Goal: Task Accomplishment & Management: Use online tool/utility

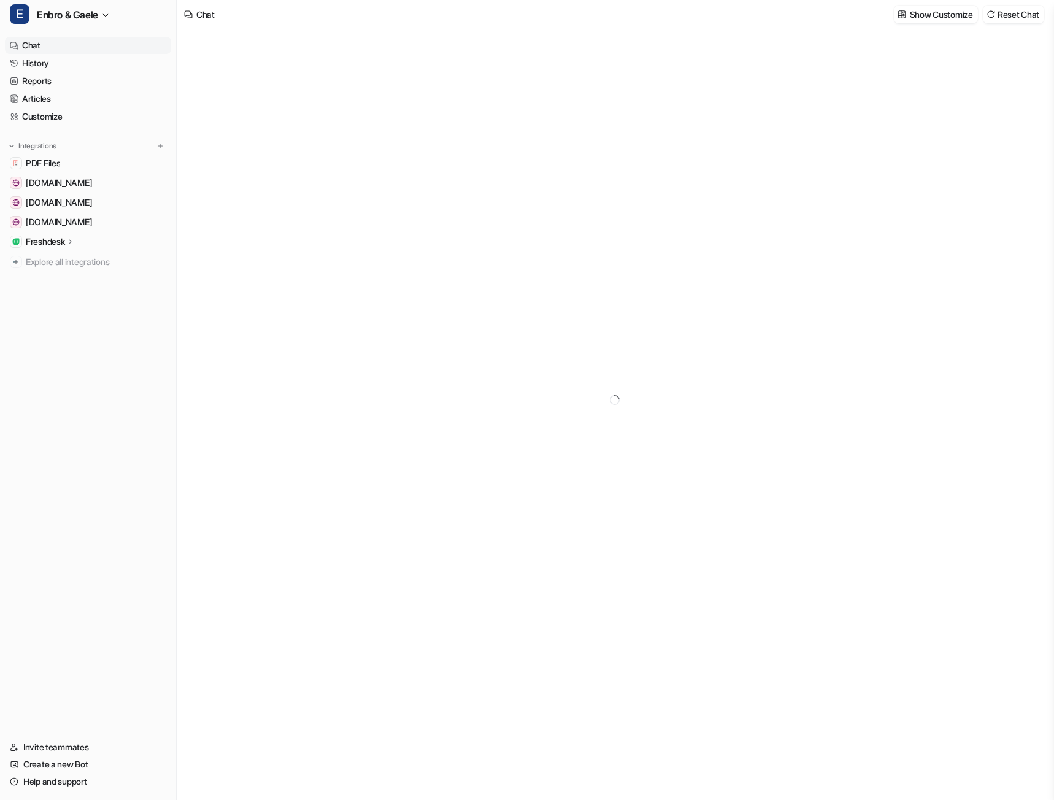
type textarea "**********"
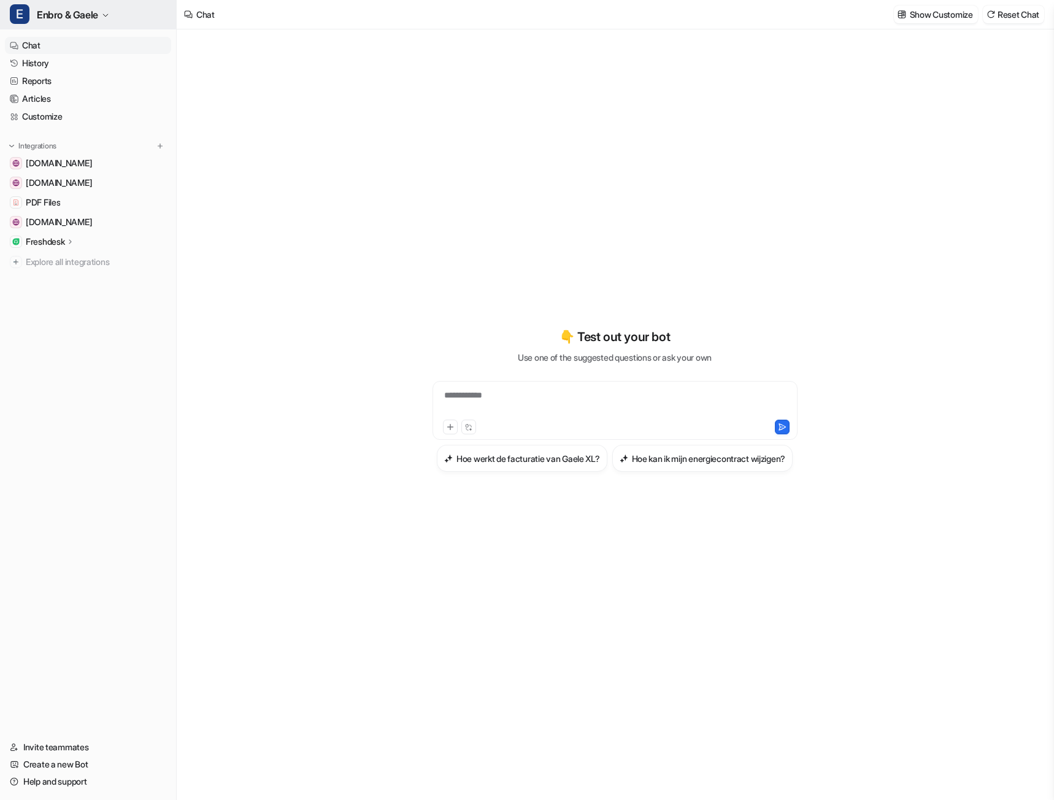
click at [102, 15] on button "E Enbro & Gaele" at bounding box center [88, 14] width 176 height 29
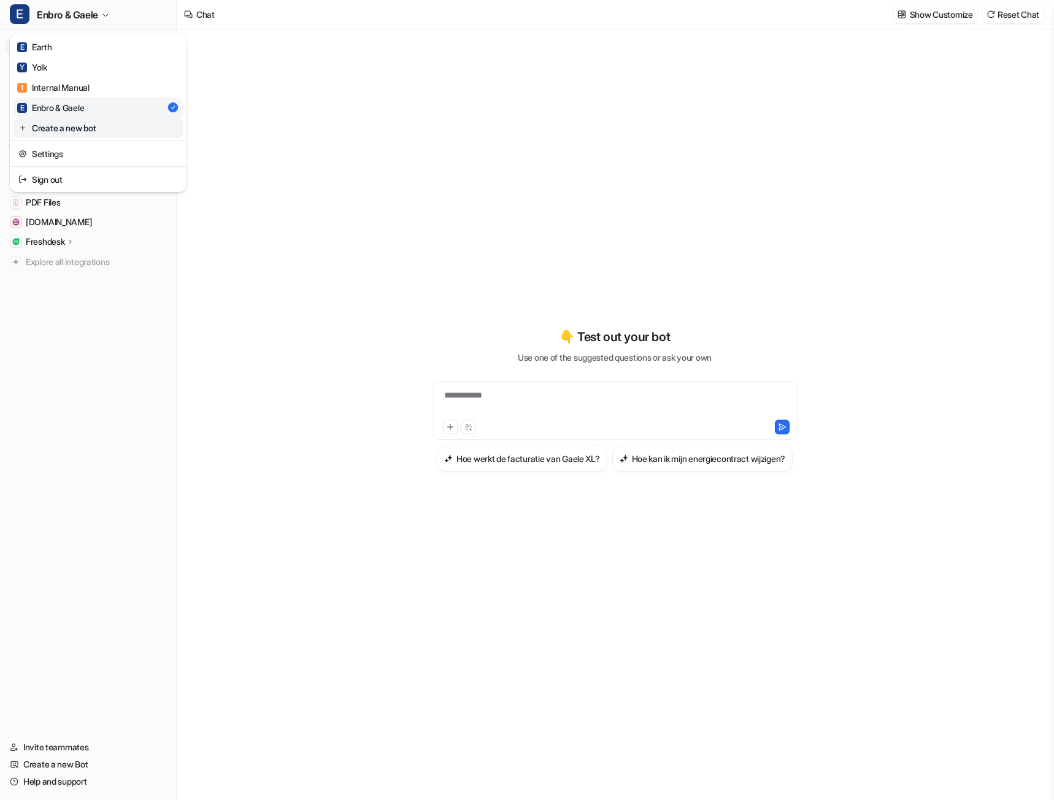
click at [80, 127] on link "Create a new bot" at bounding box center [97, 128] width 169 height 20
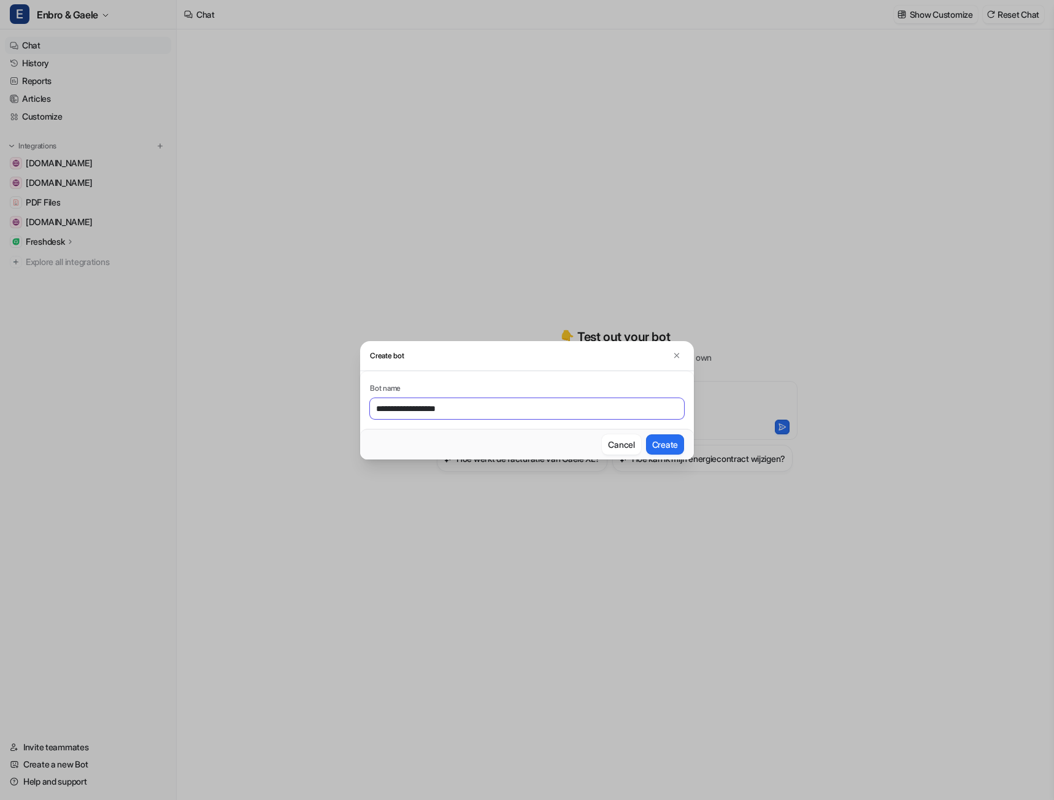
type input "**********"
click at [646, 434] on button "Create" at bounding box center [665, 444] width 38 height 20
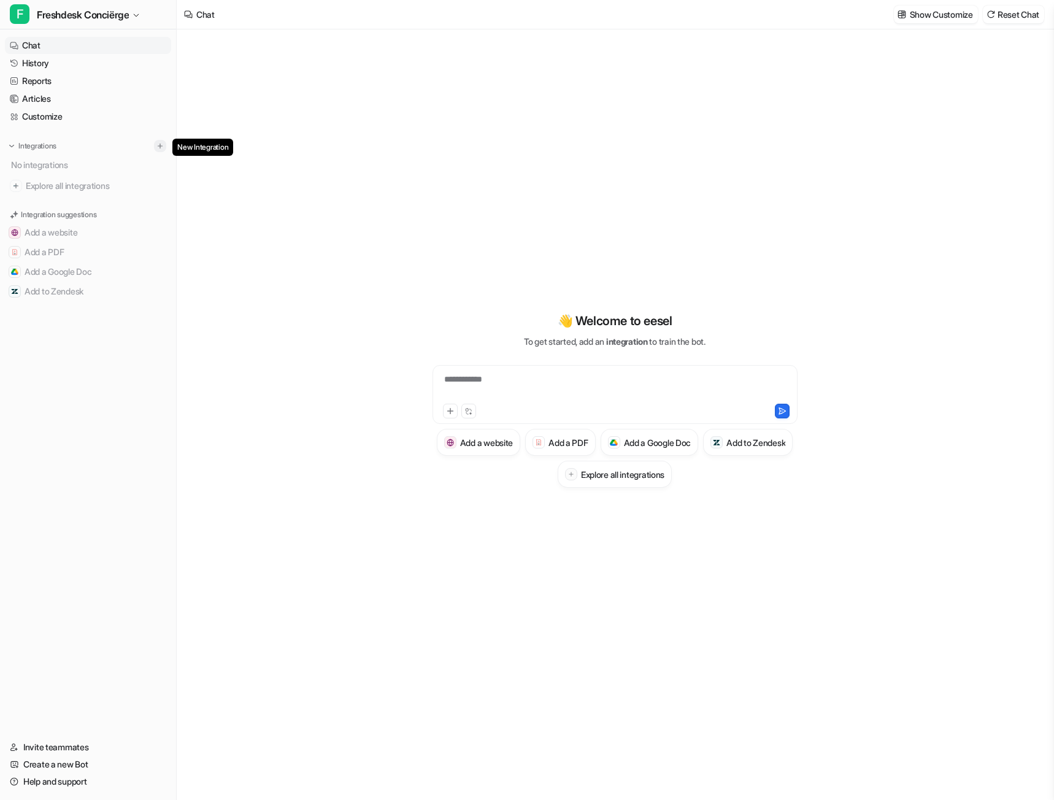
click at [158, 146] on img at bounding box center [160, 146] width 9 height 9
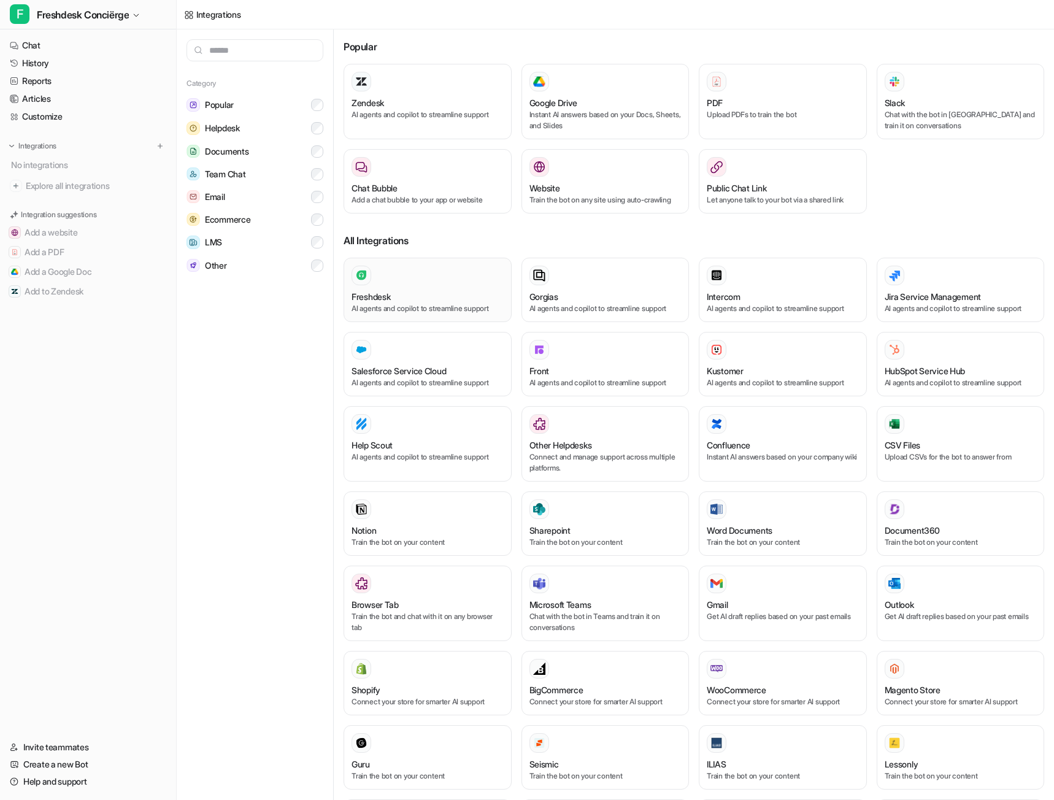
click at [411, 285] on div at bounding box center [428, 276] width 152 height 20
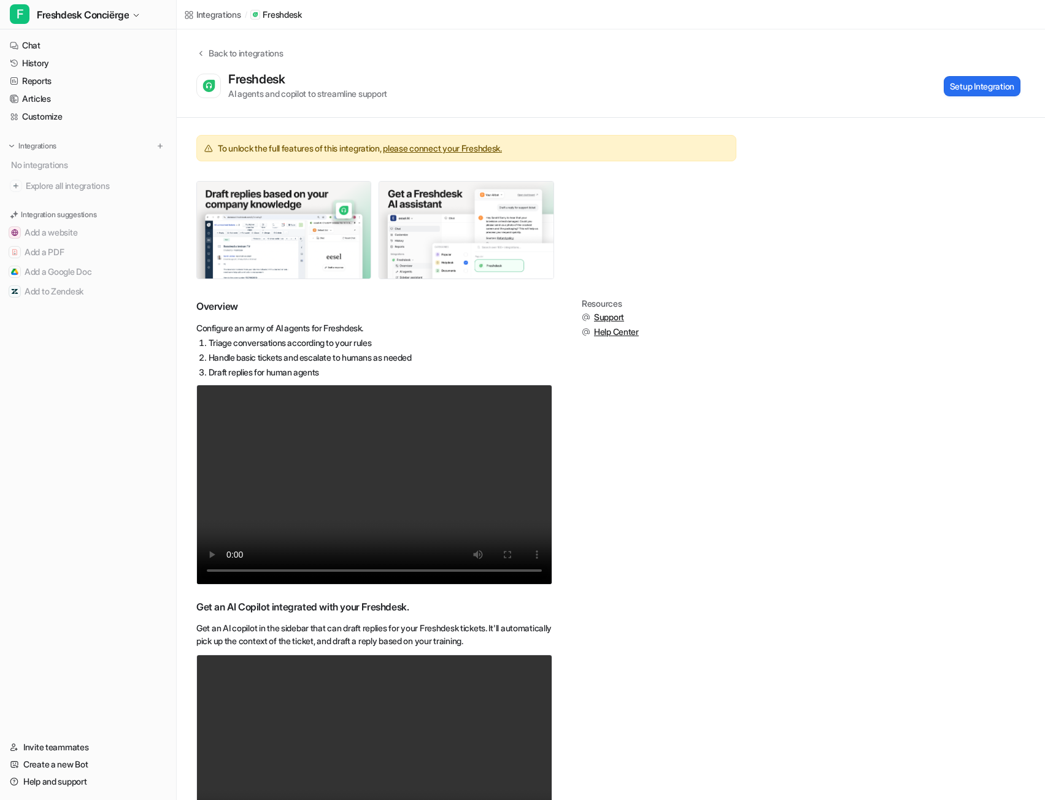
click at [458, 147] on link "please connect your Freshdesk." at bounding box center [442, 148] width 119 height 10
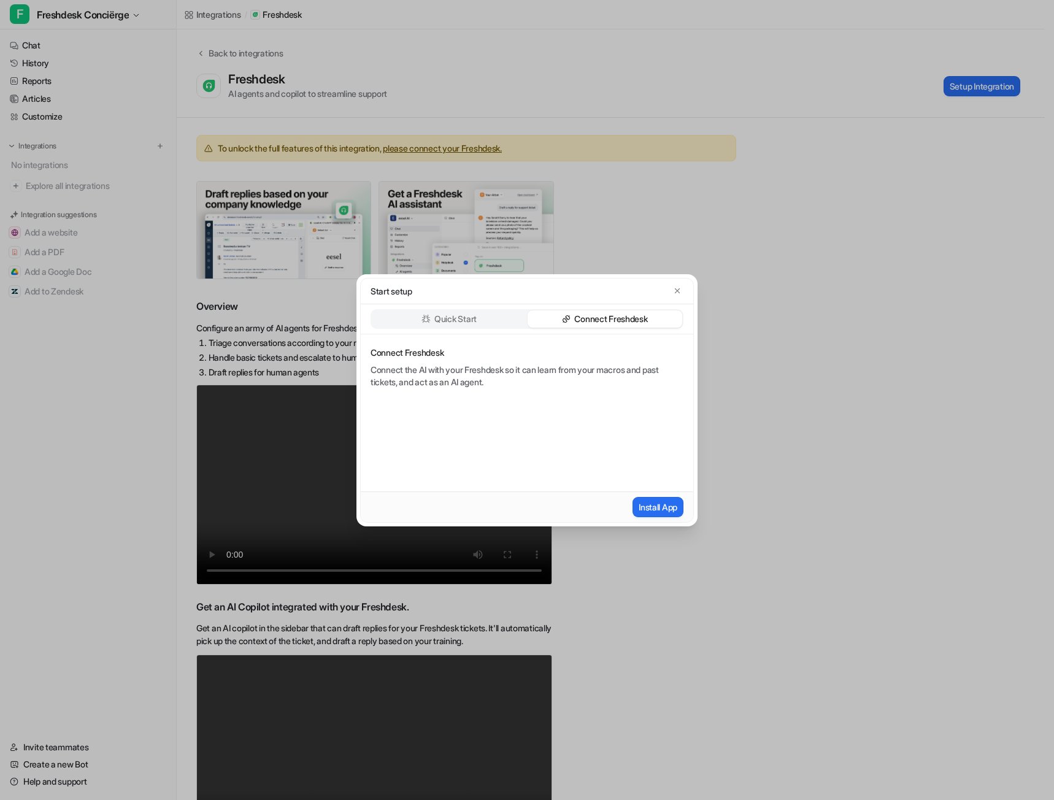
click at [471, 321] on p "Quick Start" at bounding box center [455, 319] width 42 height 12
click at [676, 287] on icon "button" at bounding box center [677, 291] width 9 height 9
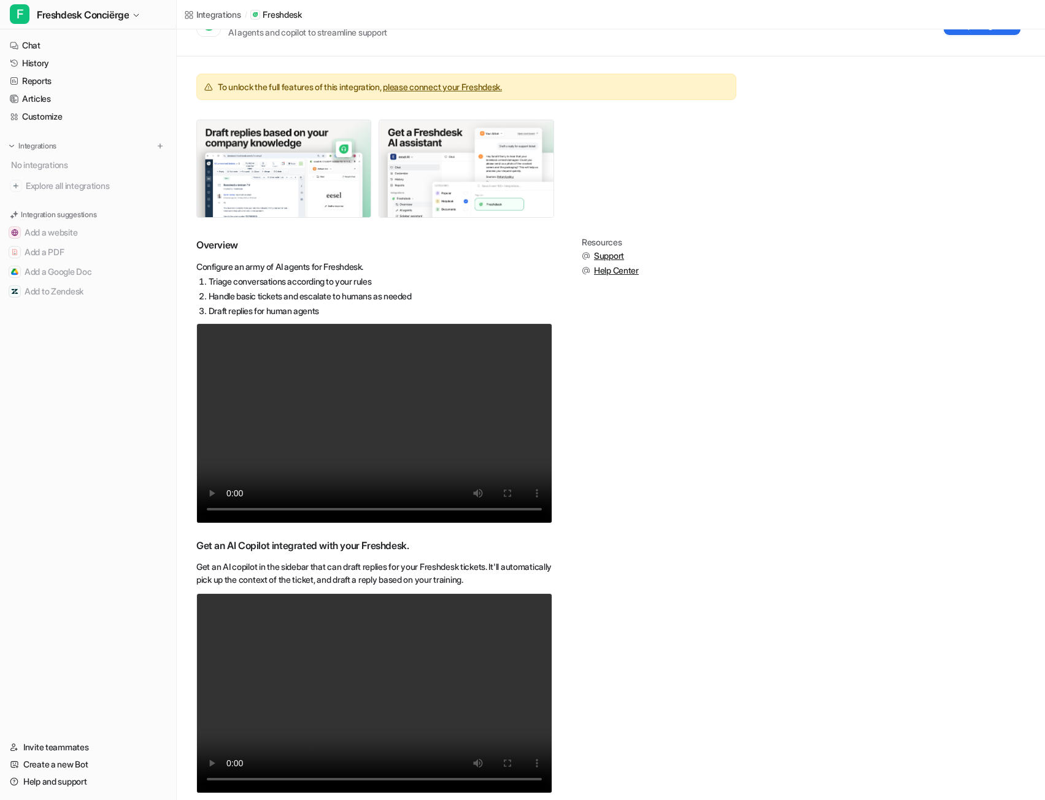
scroll to position [87, 0]
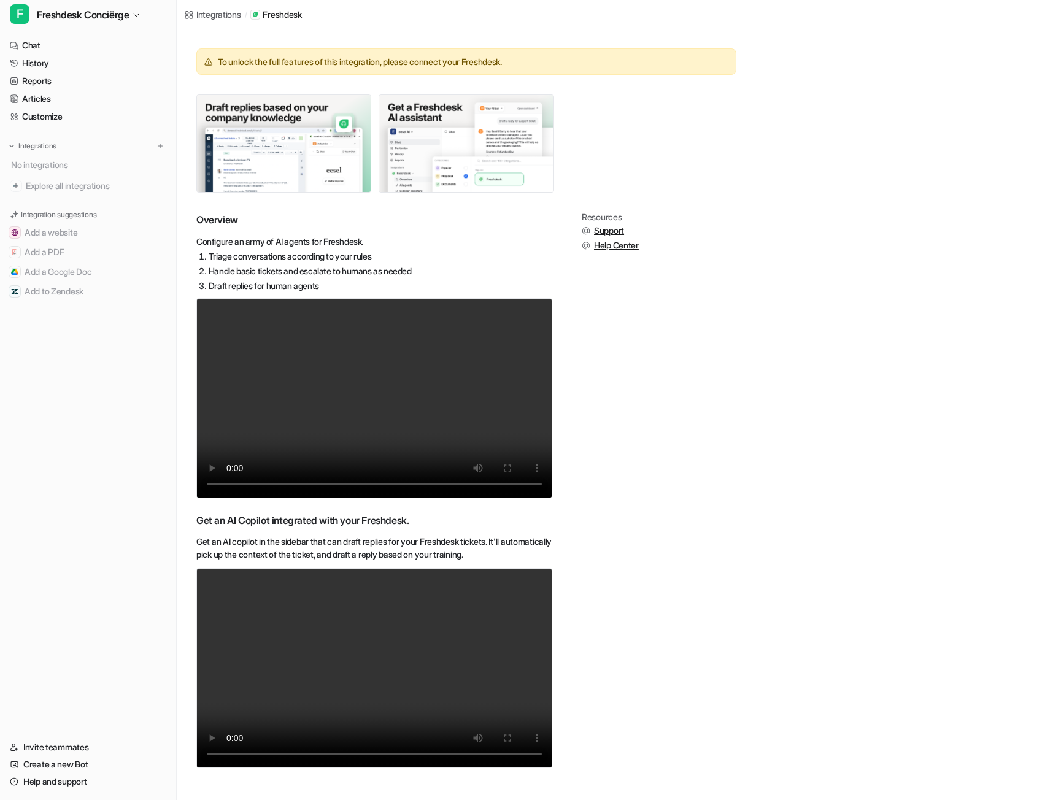
click at [617, 246] on span "Help Center" at bounding box center [616, 245] width 45 height 12
click at [615, 231] on span "Support" at bounding box center [609, 231] width 30 height 12
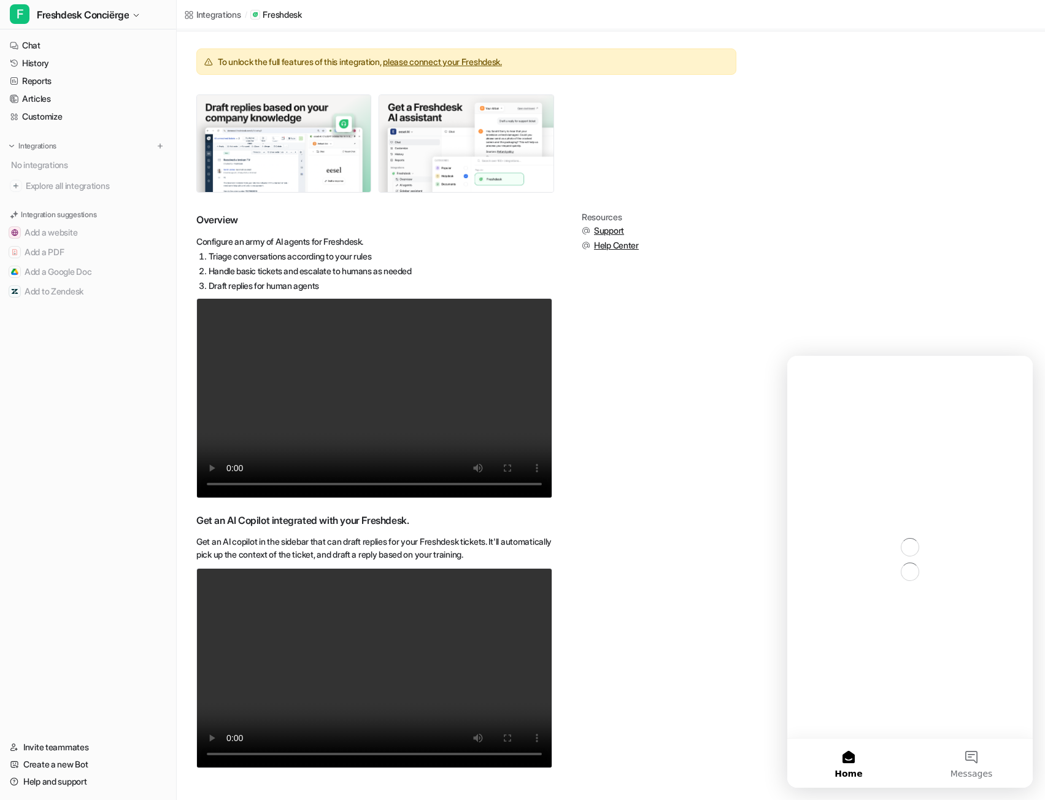
scroll to position [0, 0]
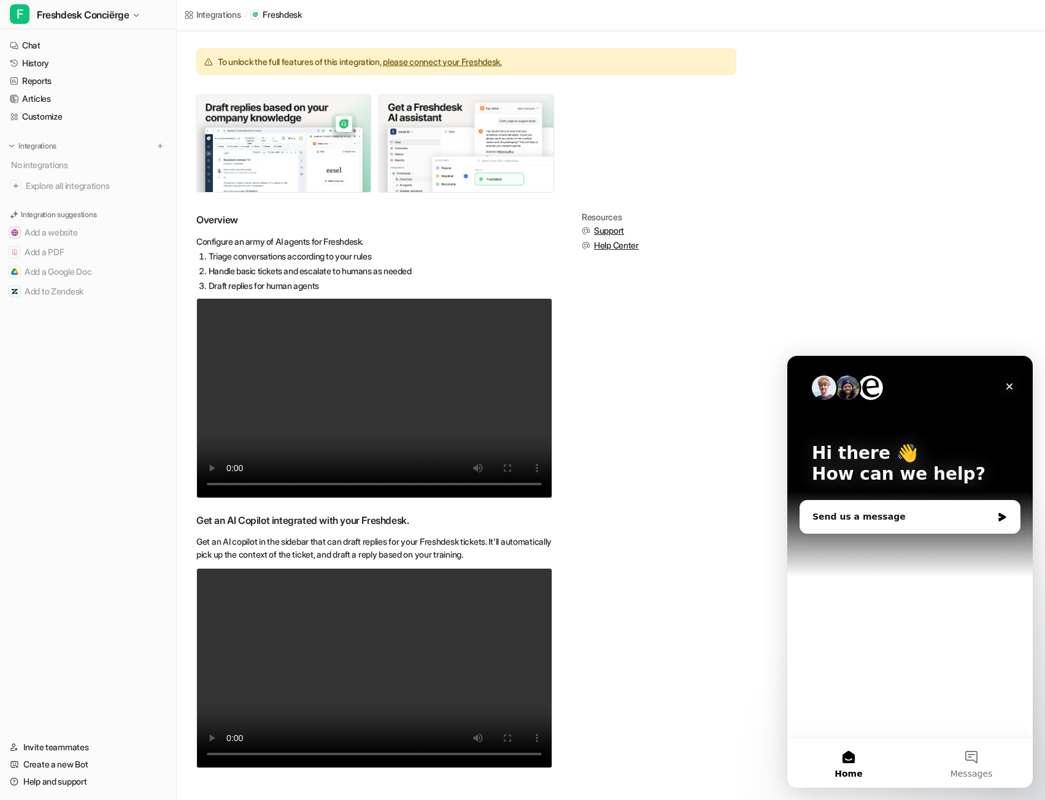
click at [1011, 384] on icon "Close" at bounding box center [1009, 387] width 10 height 10
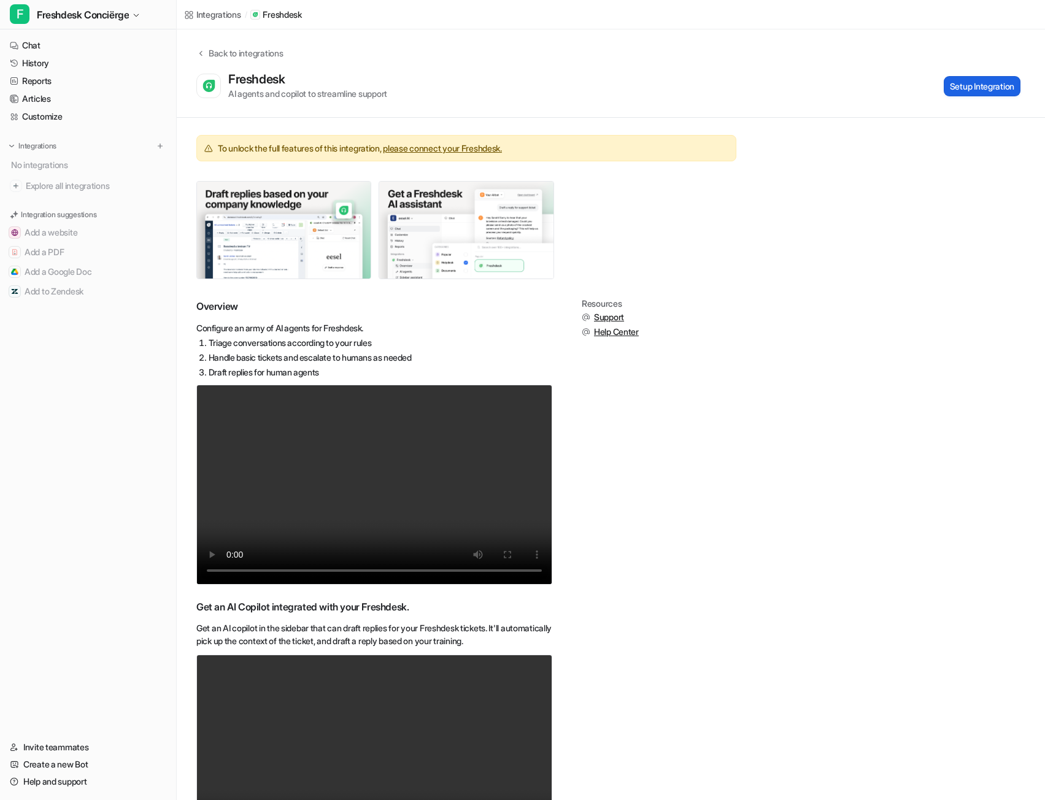
click at [962, 91] on button "Setup Integration" at bounding box center [982, 86] width 77 height 20
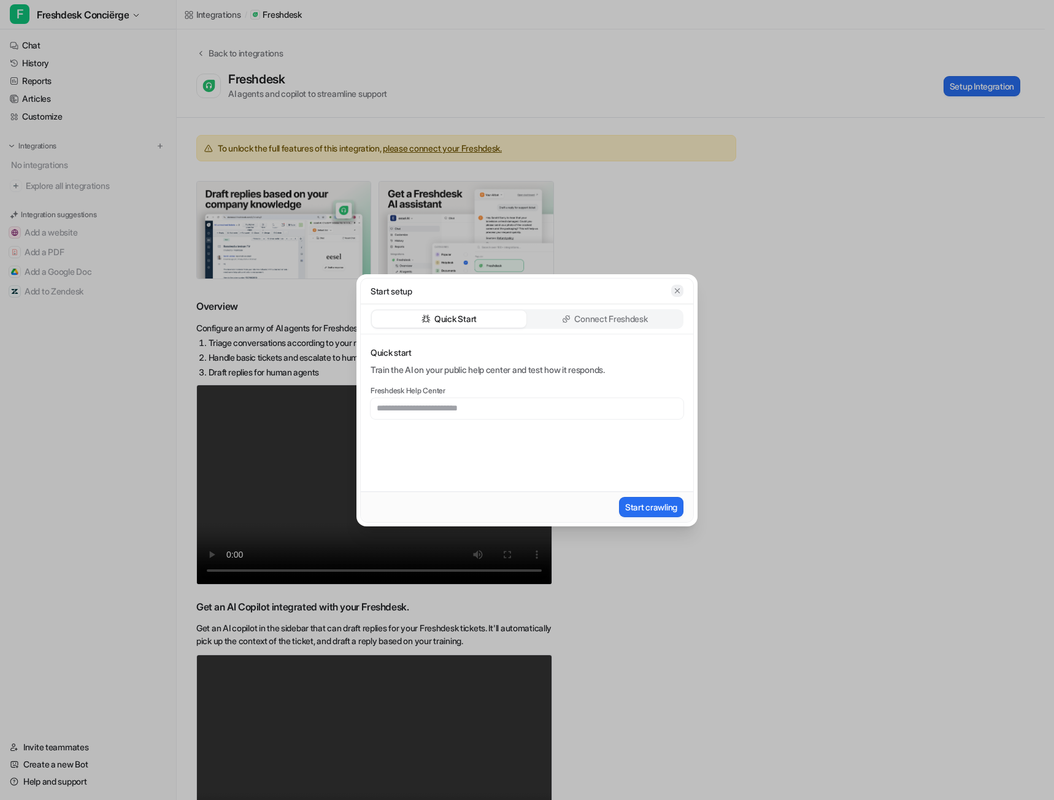
click at [682, 289] on button "button" at bounding box center [677, 291] width 12 height 12
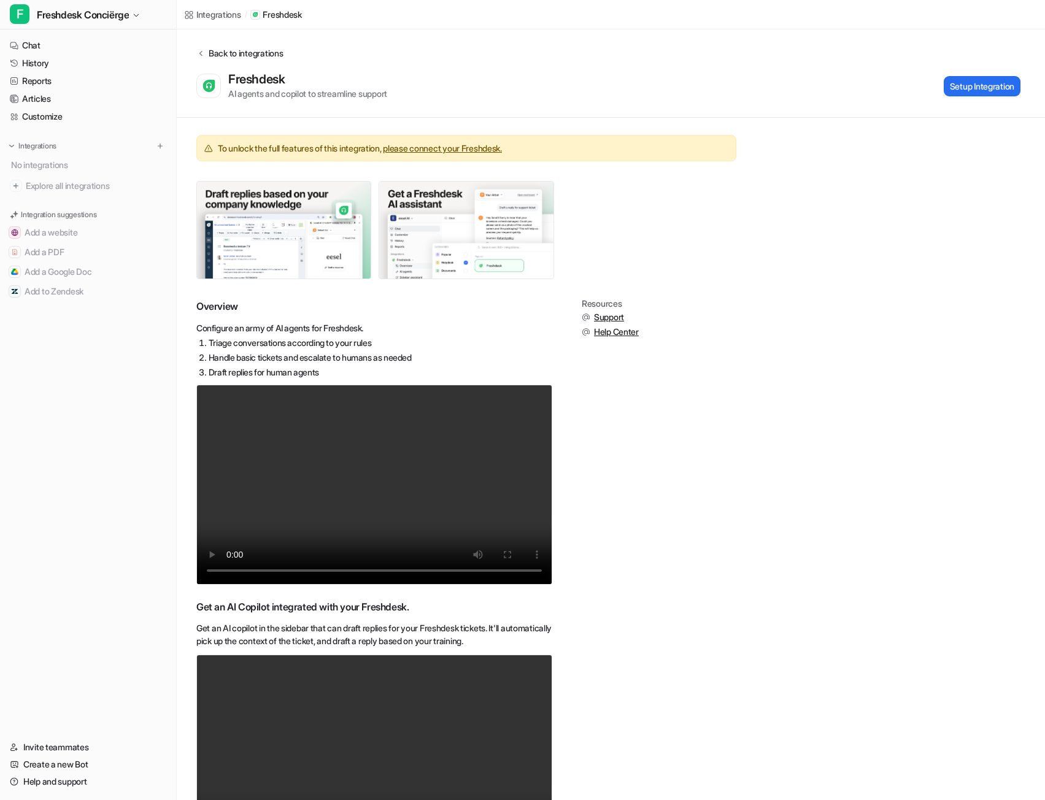
click at [253, 53] on div "Back to integrations" at bounding box center [244, 53] width 78 height 13
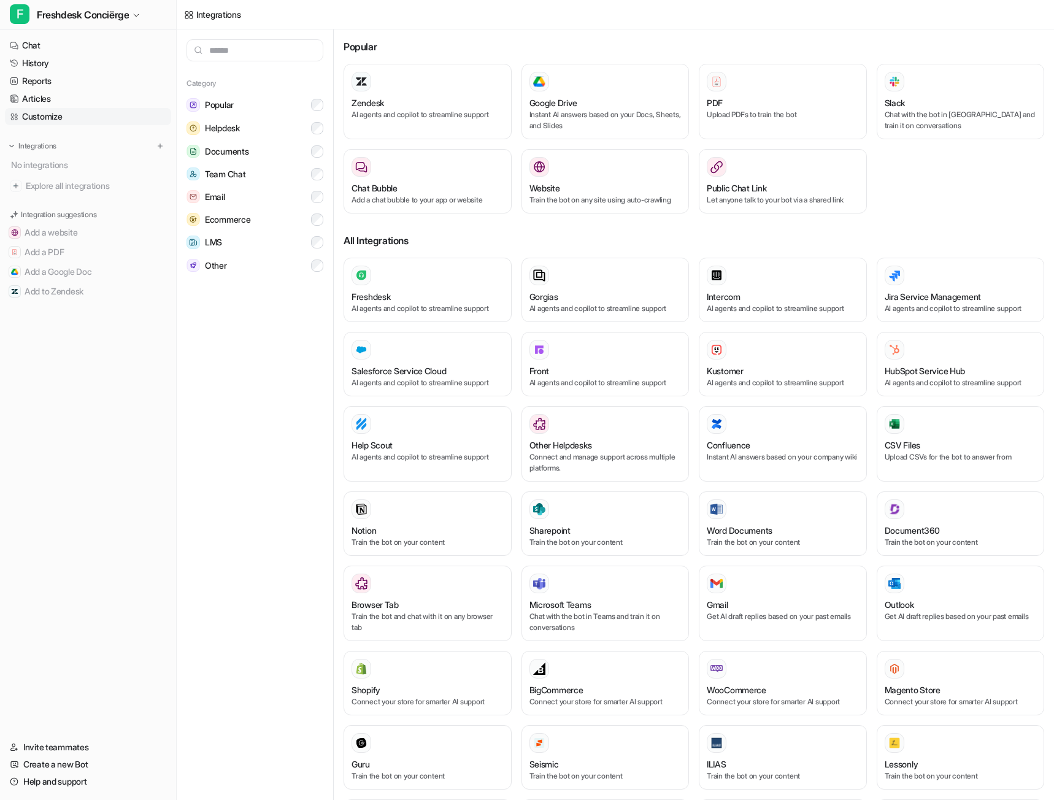
click at [62, 118] on link "Customize" at bounding box center [88, 116] width 166 height 17
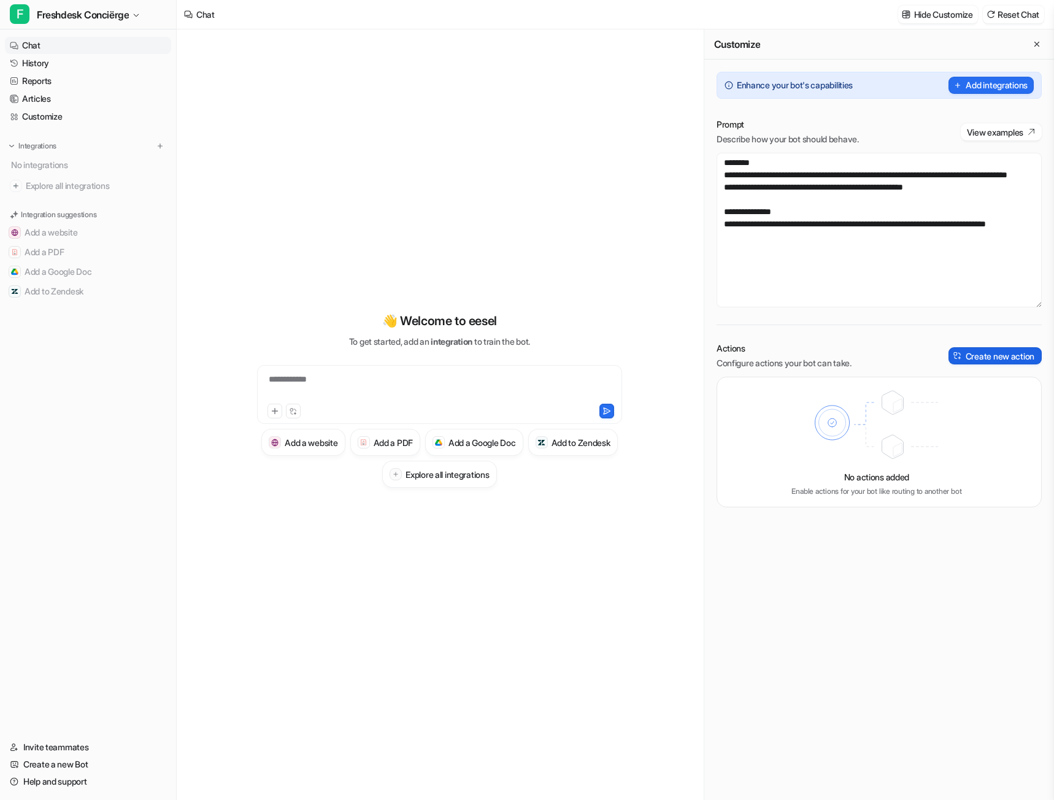
click at [1021, 355] on button "Create new action" at bounding box center [995, 355] width 93 height 17
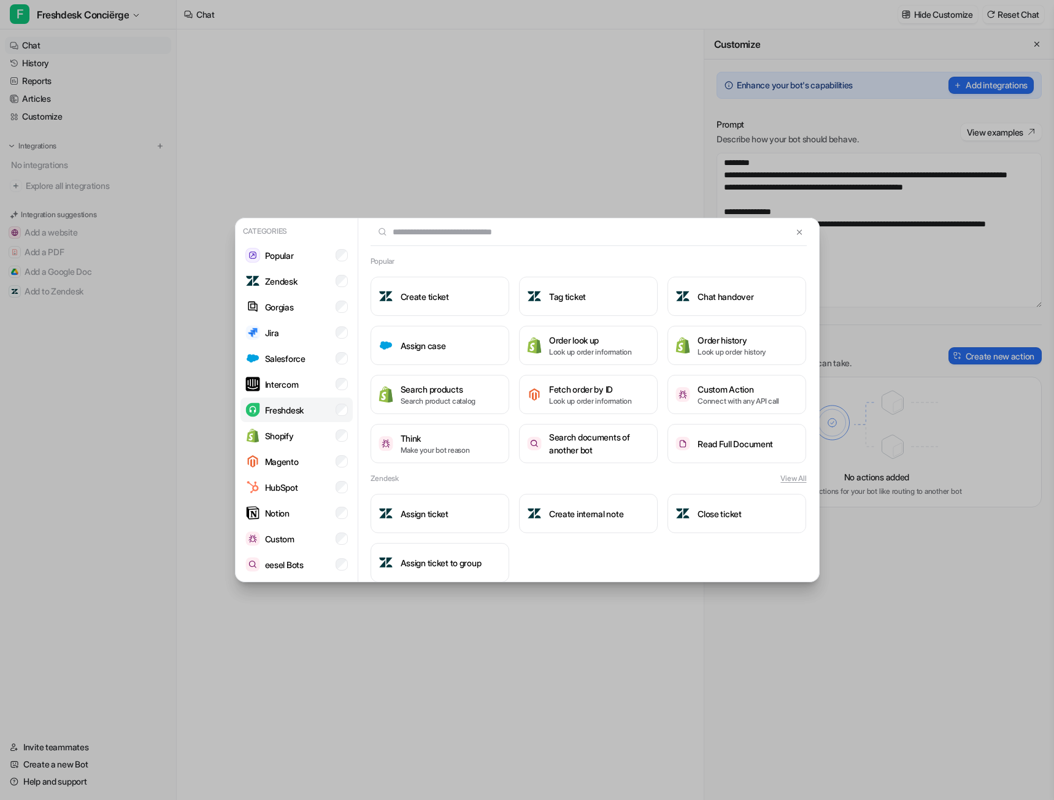
click at [277, 404] on p "Freshdesk" at bounding box center [284, 410] width 39 height 13
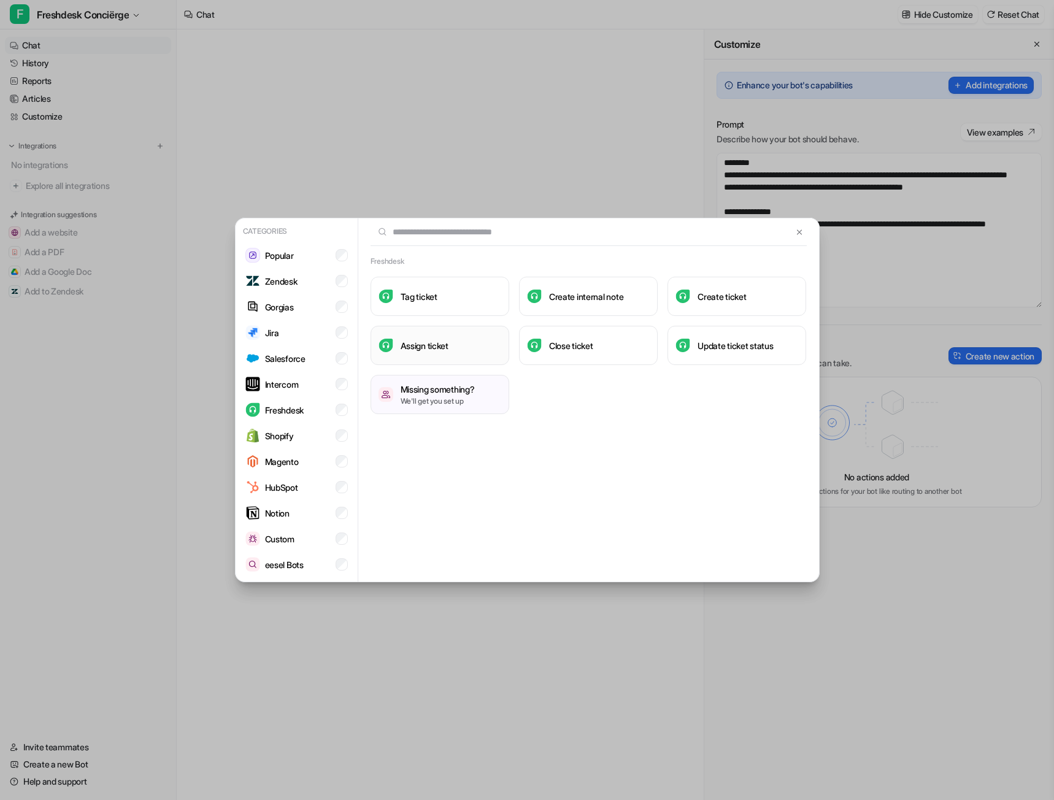
click at [401, 333] on button "Assign ticket" at bounding box center [440, 345] width 139 height 39
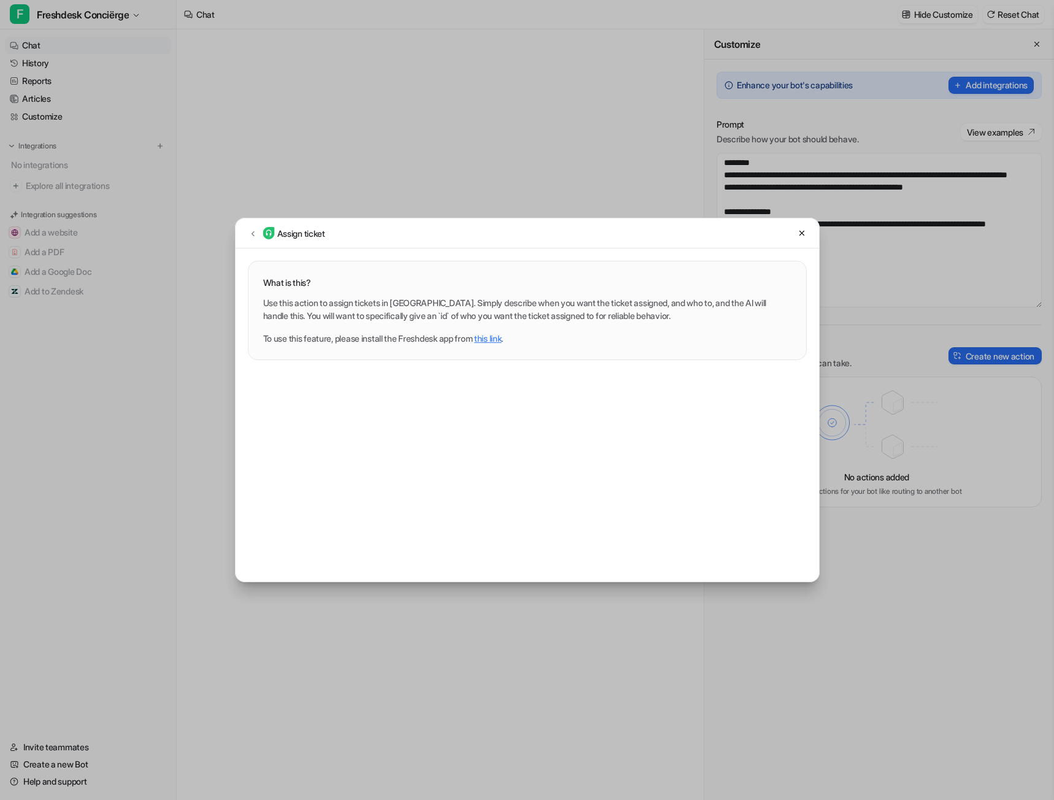
click at [499, 337] on link "this link" at bounding box center [487, 338] width 27 height 10
click at [806, 232] on icon at bounding box center [802, 233] width 9 height 9
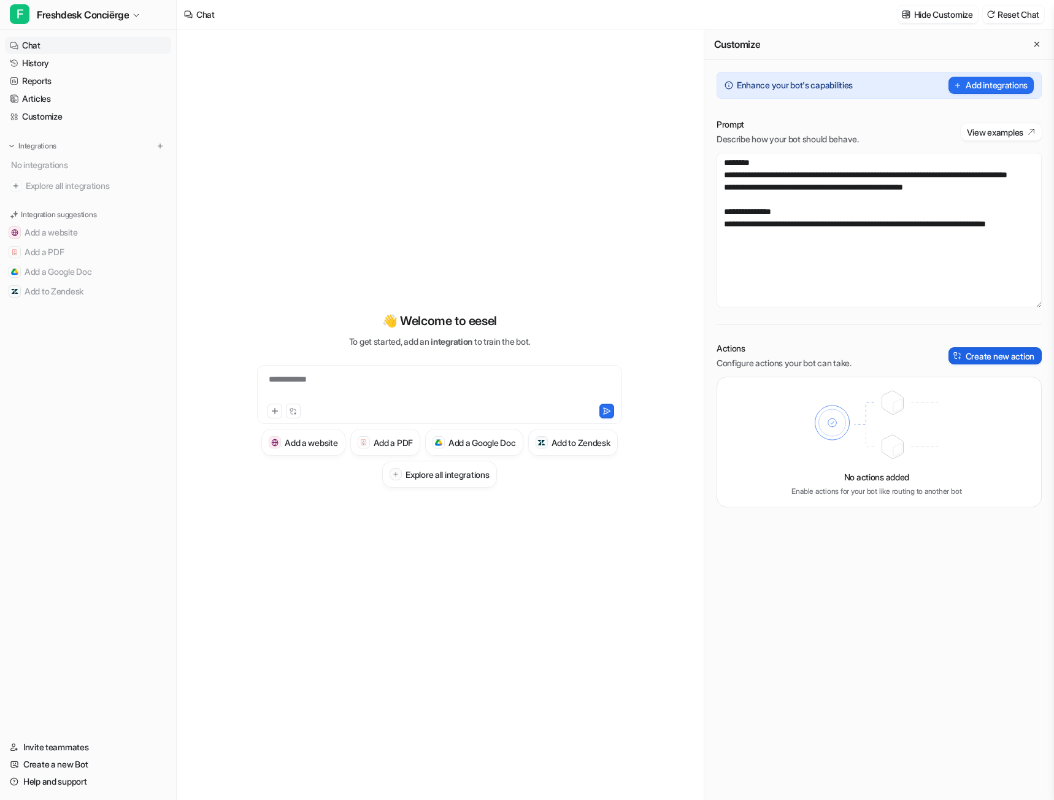
click at [966, 355] on button "Create new action" at bounding box center [995, 355] width 93 height 17
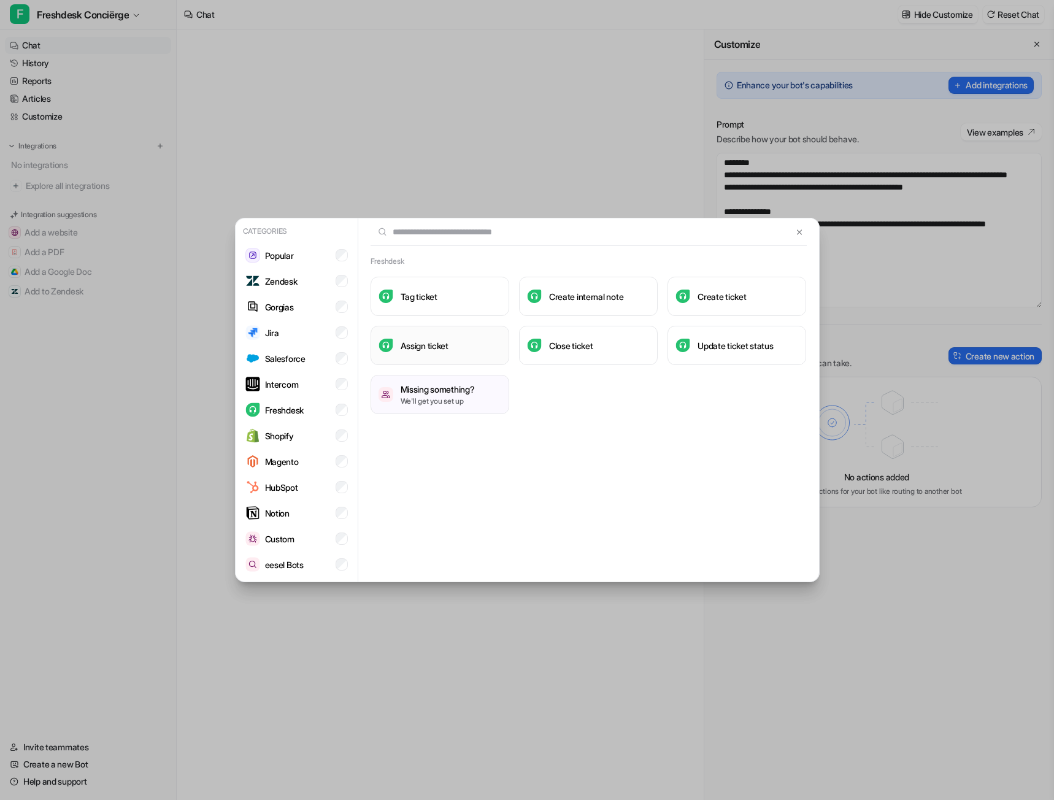
click at [452, 339] on button "Assign ticket" at bounding box center [440, 345] width 139 height 39
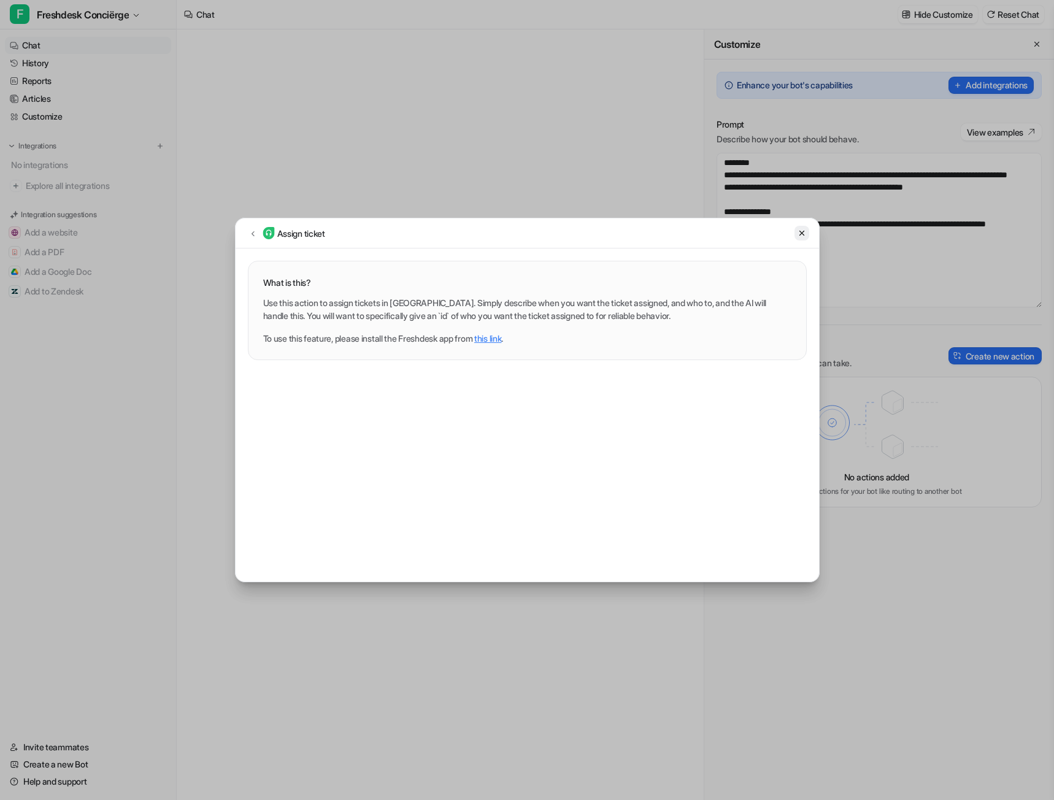
click at [799, 231] on icon at bounding box center [802, 233] width 9 height 9
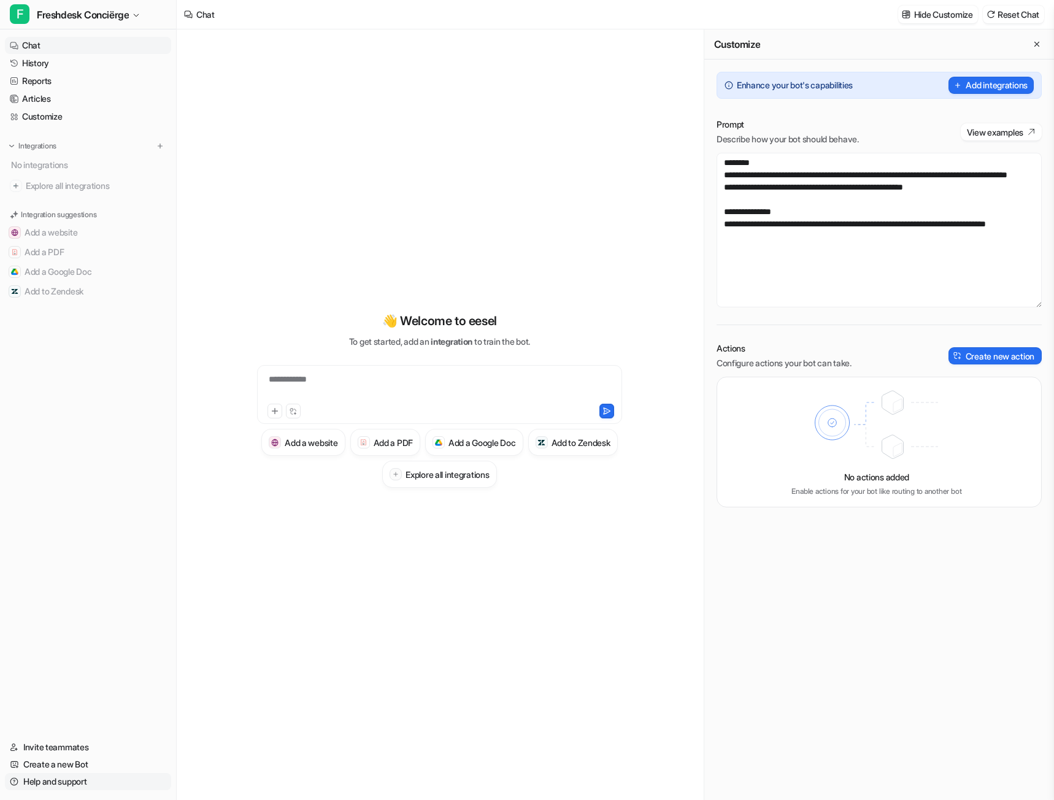
click at [63, 782] on link "Help and support" at bounding box center [88, 781] width 166 height 17
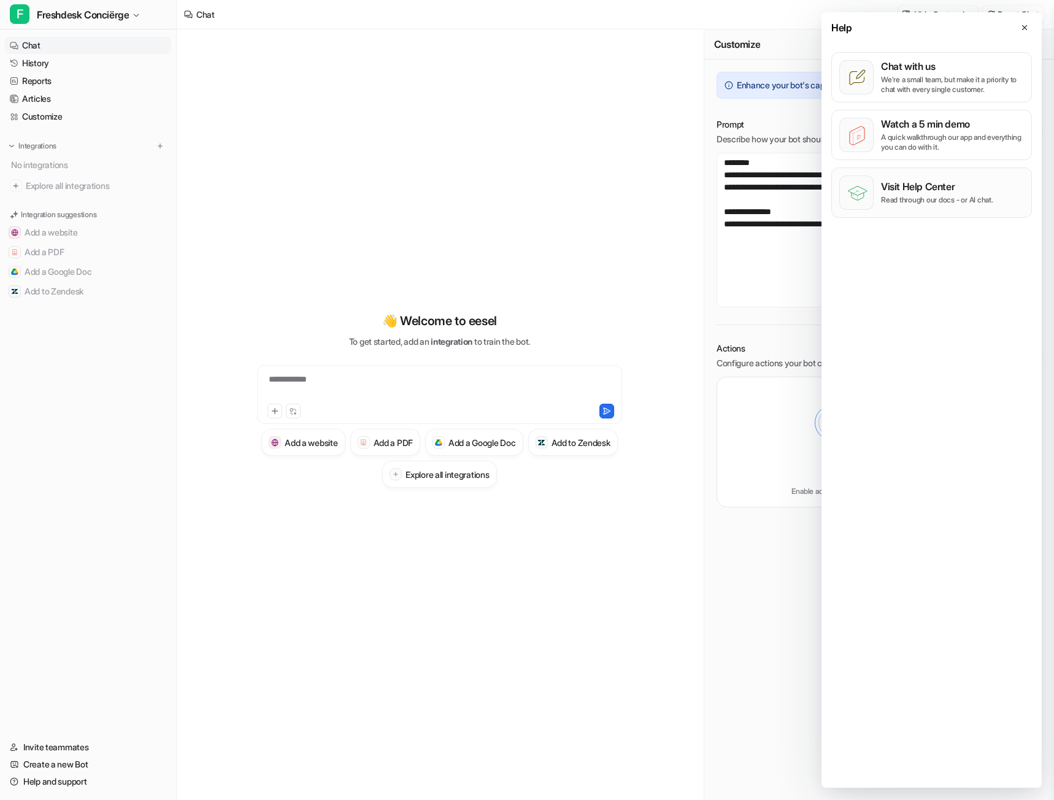
click at [947, 197] on p "Read through our docs - or AI chat." at bounding box center [937, 200] width 112 height 10
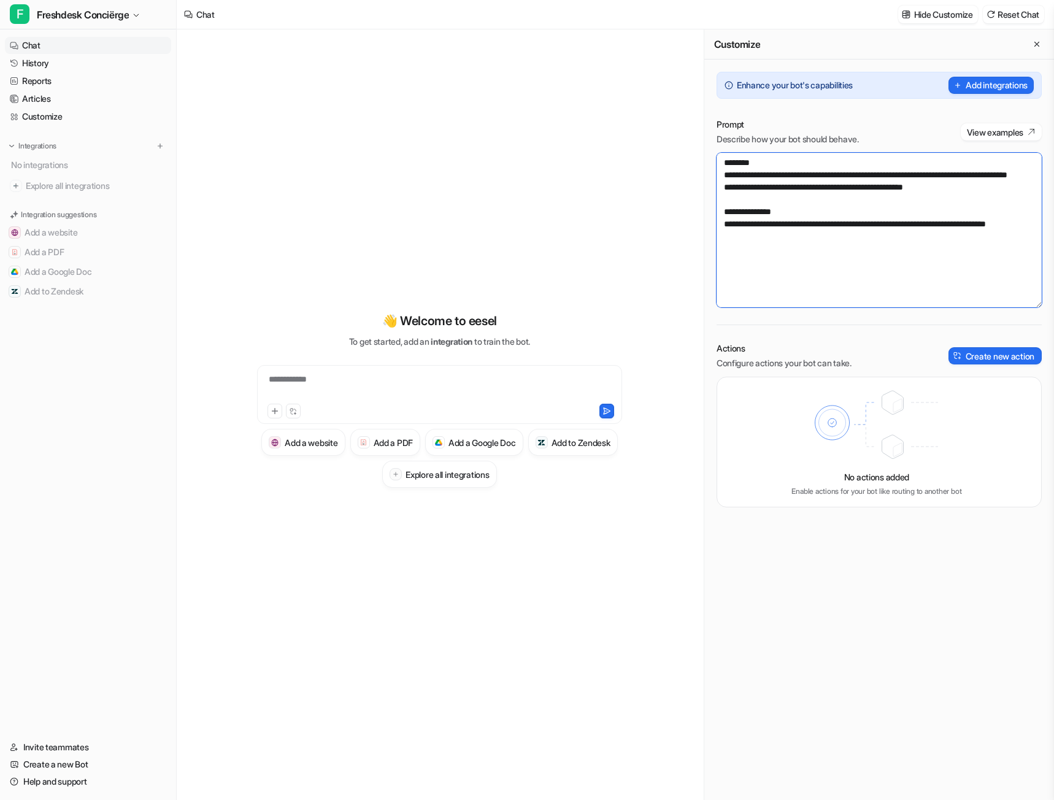
click at [769, 262] on textarea "**********" at bounding box center [879, 230] width 325 height 155
drag, startPoint x: 789, startPoint y: 250, endPoint x: 721, endPoint y: 156, distance: 115.1
click at [721, 156] on textarea "**********" at bounding box center [879, 230] width 325 height 155
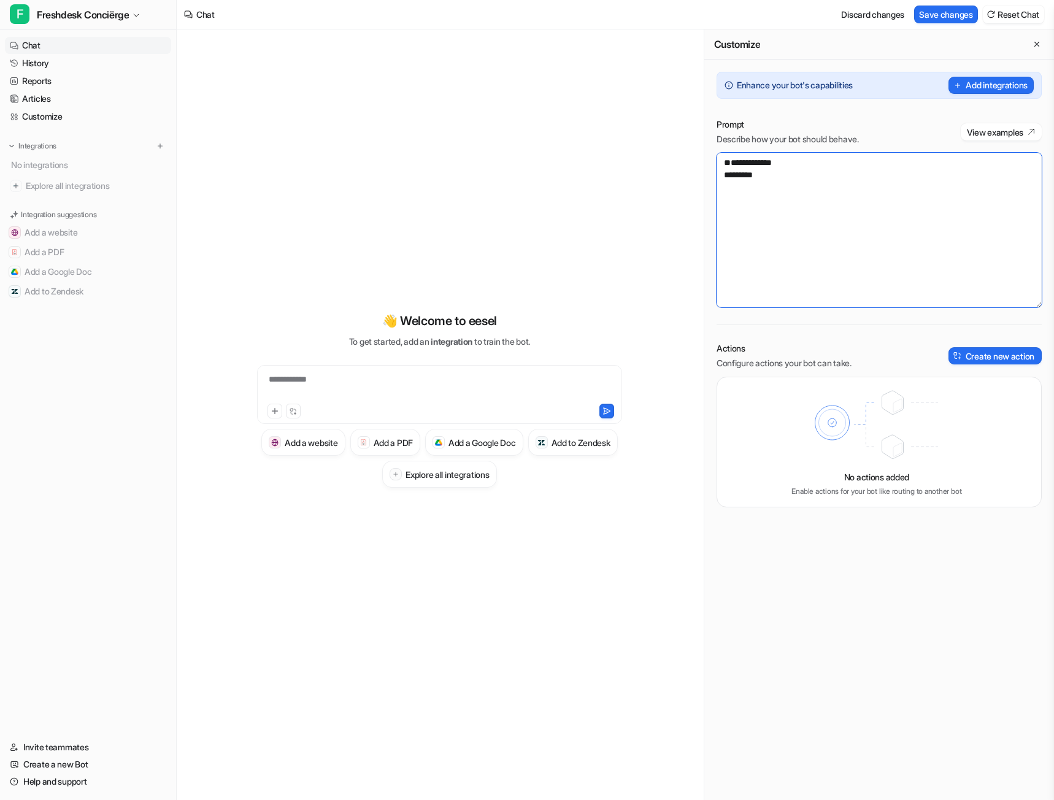
click at [744, 201] on textarea "**********" at bounding box center [879, 230] width 325 height 155
drag, startPoint x: 981, startPoint y: 199, endPoint x: 837, endPoint y: 201, distance: 143.6
click at [837, 201] on textarea "**********" at bounding box center [879, 230] width 325 height 155
drag, startPoint x: 835, startPoint y: 198, endPoint x: 1031, endPoint y: 196, distance: 197.0
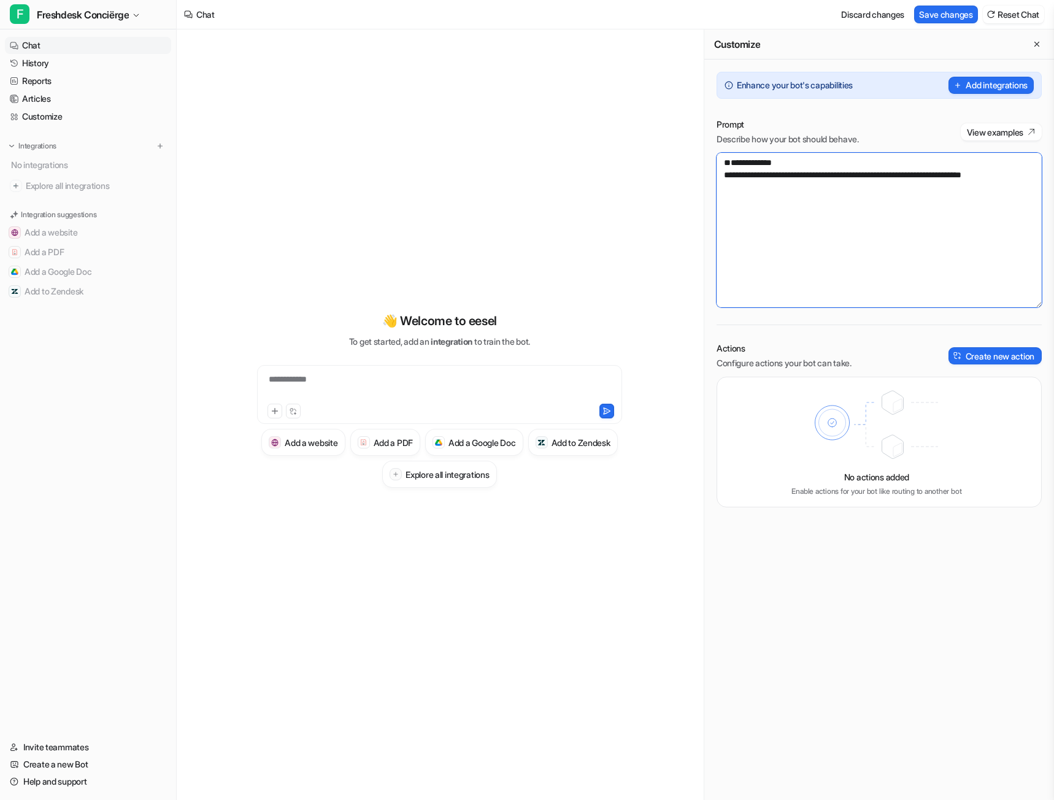
click at [1031, 194] on textarea "**********" at bounding box center [879, 230] width 325 height 155
click at [941, 199] on textarea "**********" at bounding box center [879, 230] width 325 height 155
click at [955, 205] on textarea "**********" at bounding box center [879, 230] width 325 height 155
click at [784, 208] on textarea "**********" at bounding box center [879, 230] width 325 height 155
paste textarea "**********"
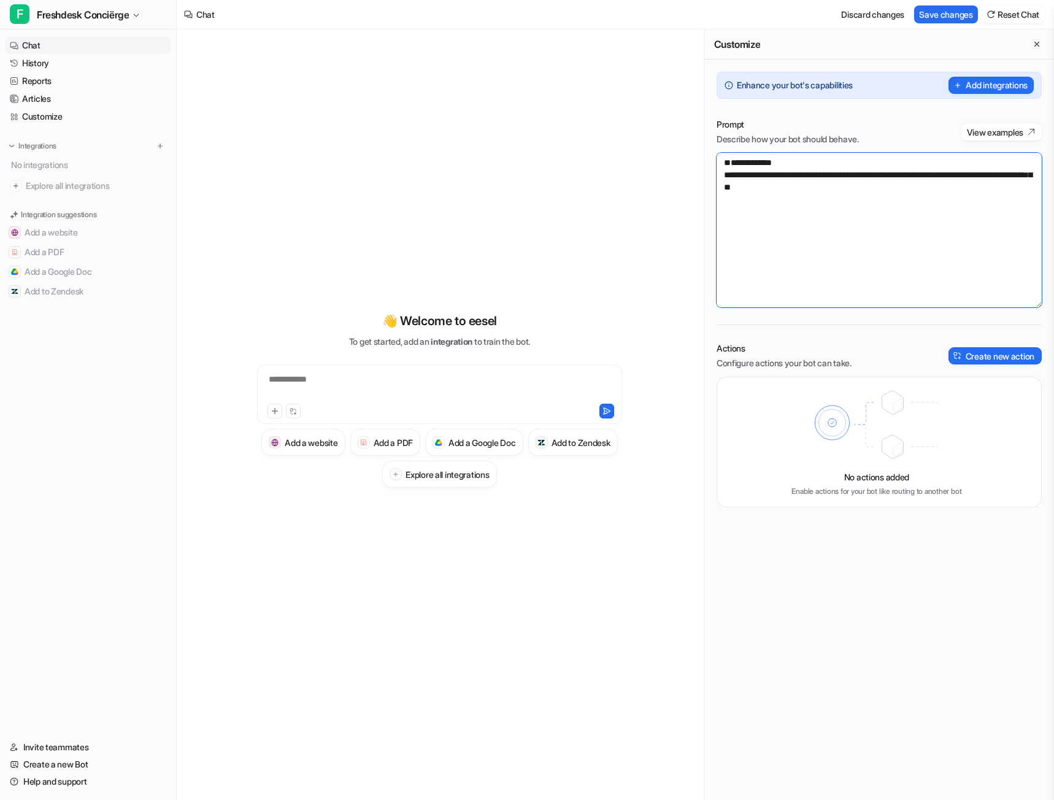
click at [913, 199] on textarea "**********" at bounding box center [879, 230] width 325 height 155
click at [995, 208] on textarea "**********" at bounding box center [879, 230] width 325 height 155
type textarea "**********"
click at [814, 254] on textarea "**********" at bounding box center [879, 230] width 325 height 155
drag, startPoint x: 113, startPoint y: 188, endPoint x: 623, endPoint y: 61, distance: 526.1
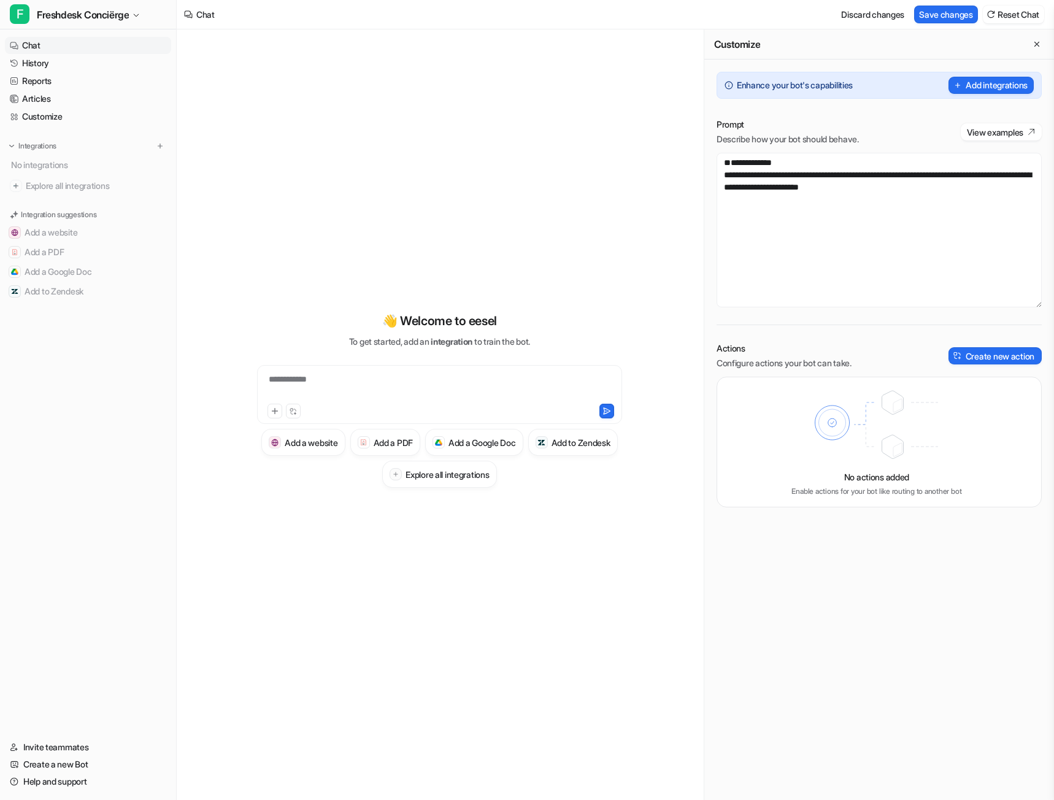
click at [113, 188] on span "Explore all integrations" at bounding box center [96, 186] width 141 height 20
click at [948, 19] on button "Save changes" at bounding box center [946, 15] width 64 height 18
click at [489, 477] on h3 "Explore all integrations" at bounding box center [447, 474] width 83 height 13
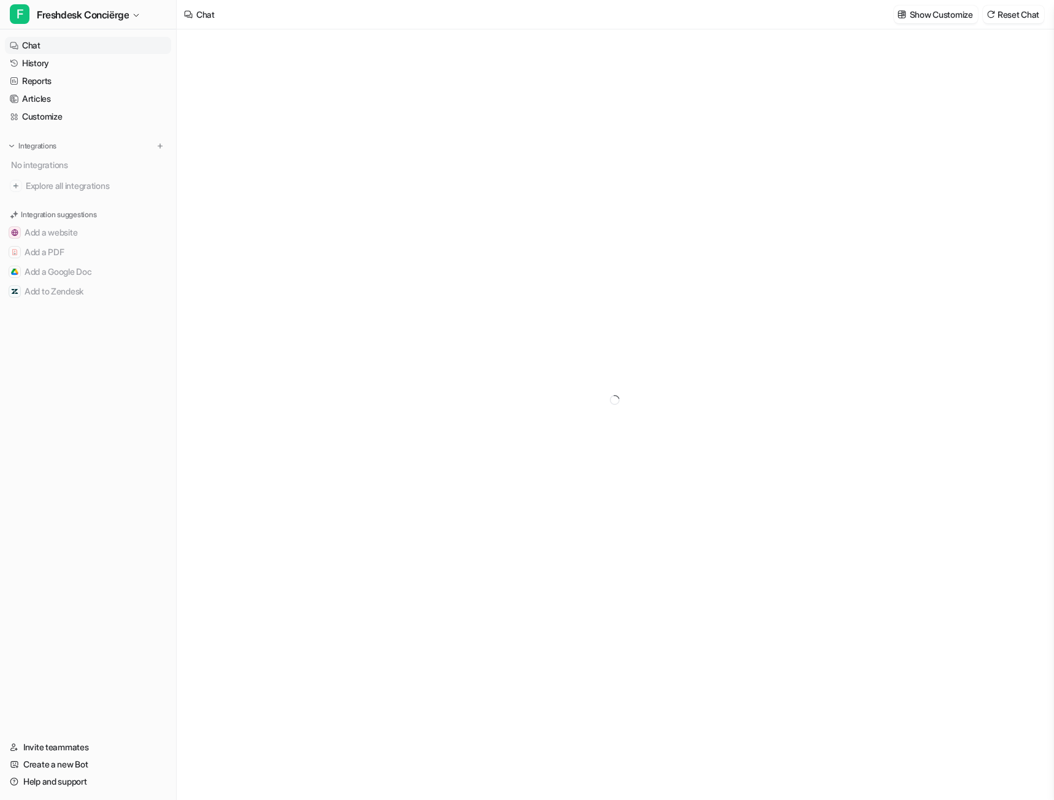
type textarea "**********"
click at [938, 9] on p "Show Customize" at bounding box center [941, 14] width 63 height 13
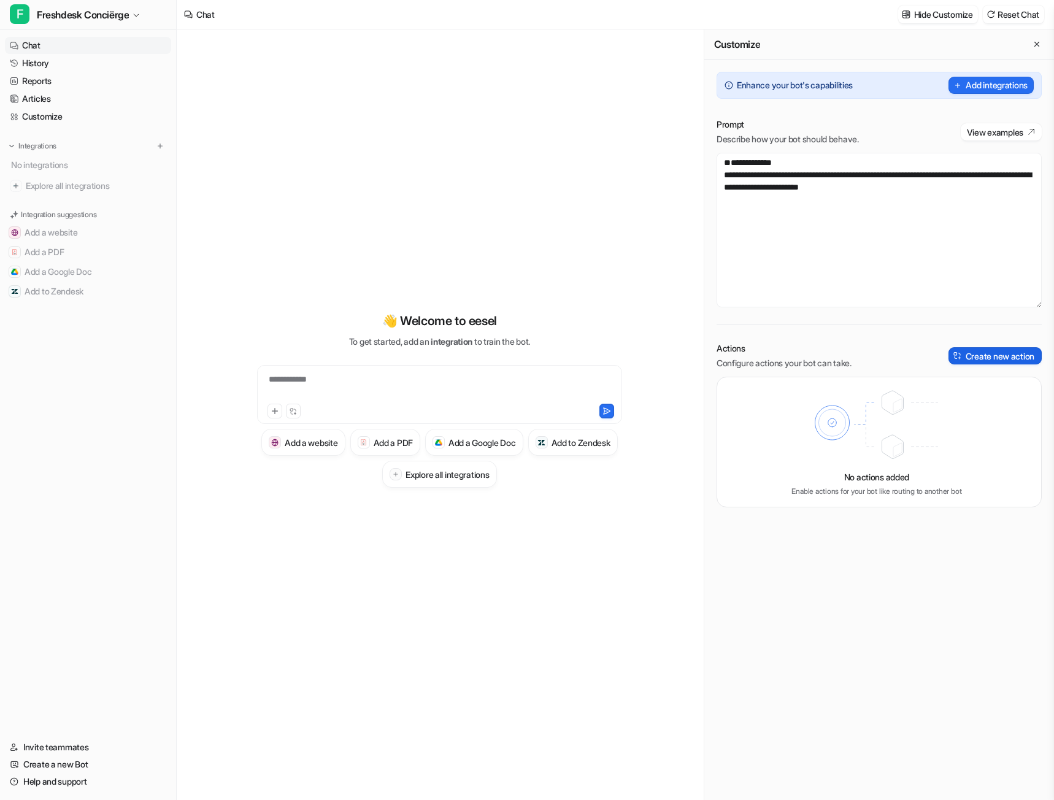
click at [979, 361] on button "Create new action" at bounding box center [995, 355] width 93 height 17
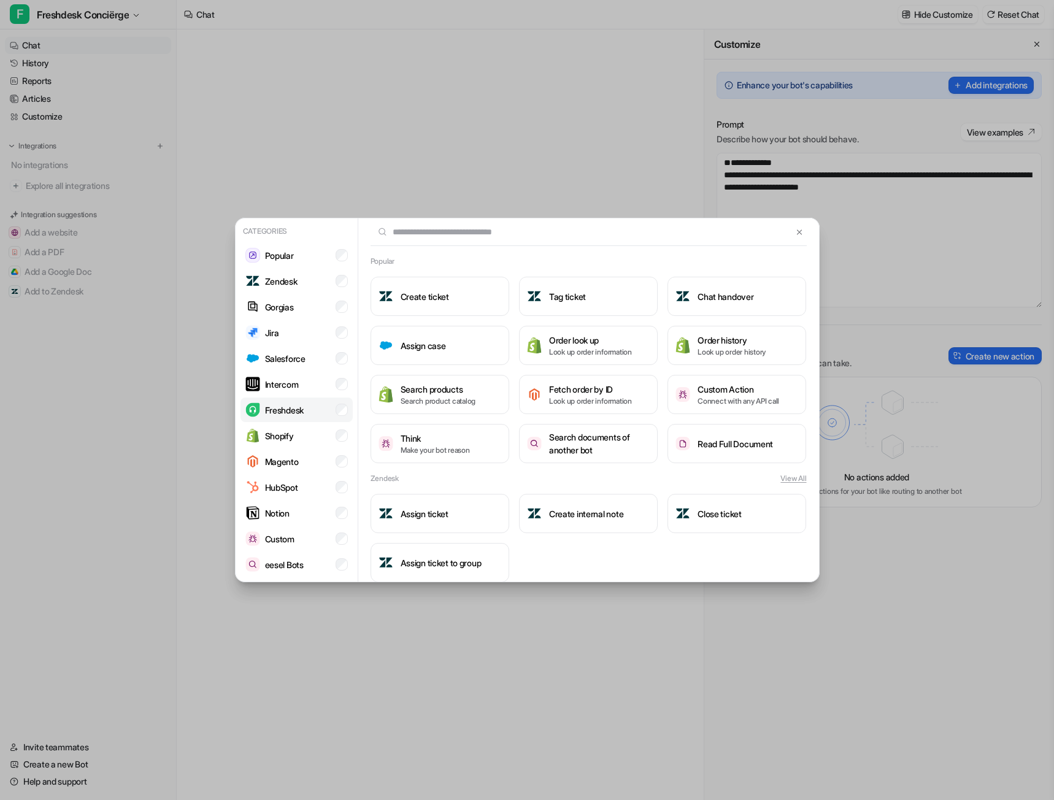
click at [319, 411] on li "Freshdesk" at bounding box center [297, 410] width 112 height 25
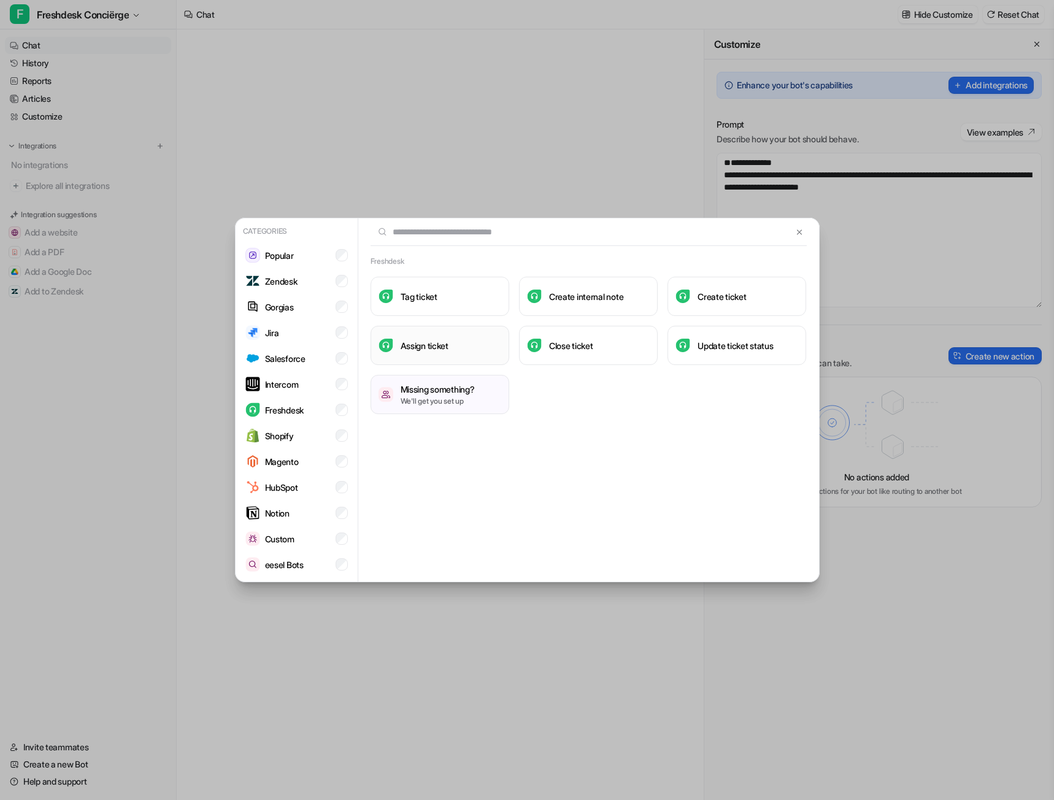
click at [469, 345] on button "Assign ticket" at bounding box center [440, 345] width 139 height 39
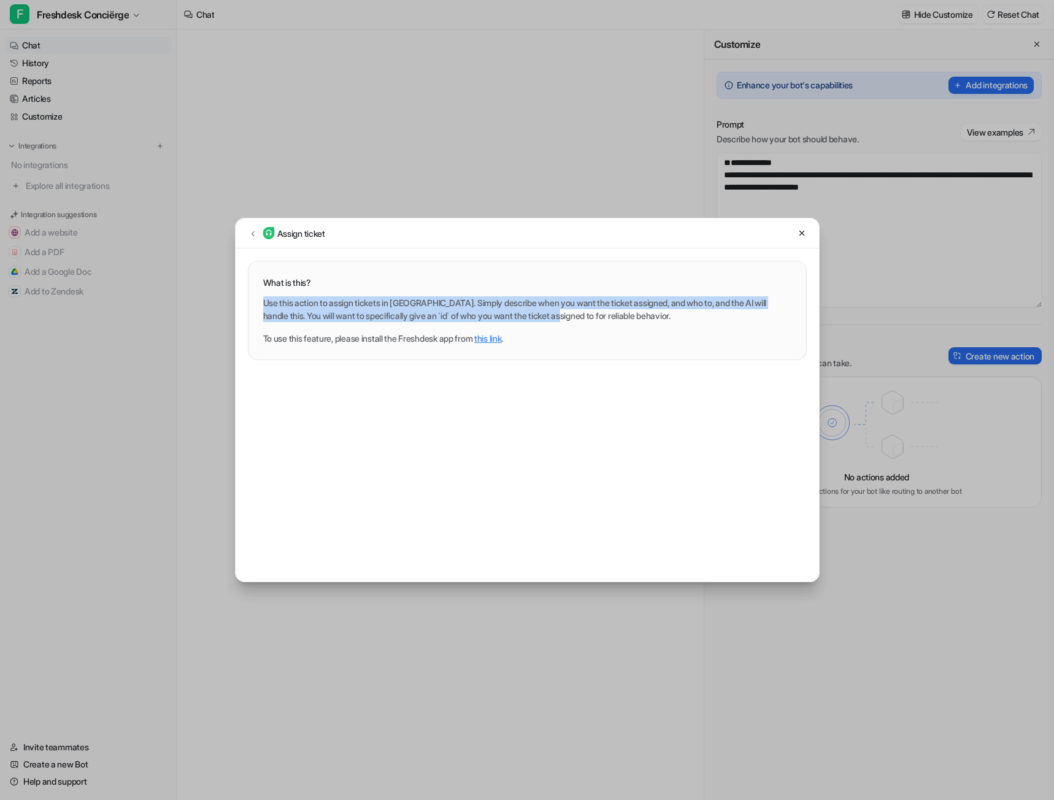
drag, startPoint x: 265, startPoint y: 301, endPoint x: 584, endPoint y: 313, distance: 319.3
click at [584, 313] on p "Use this action to assign tickets in [GEOGRAPHIC_DATA]. Simply describe when yo…" at bounding box center [527, 309] width 528 height 26
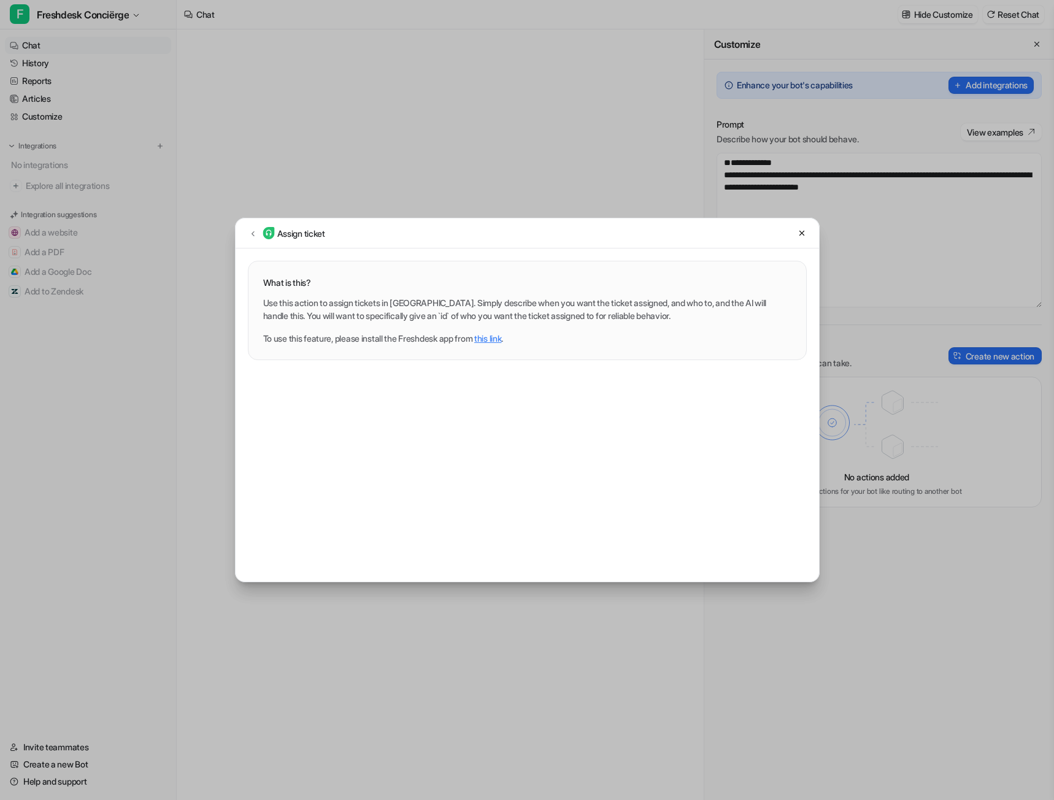
click at [501, 339] on link "this link" at bounding box center [487, 338] width 27 height 10
click at [801, 231] on icon at bounding box center [802, 233] width 9 height 9
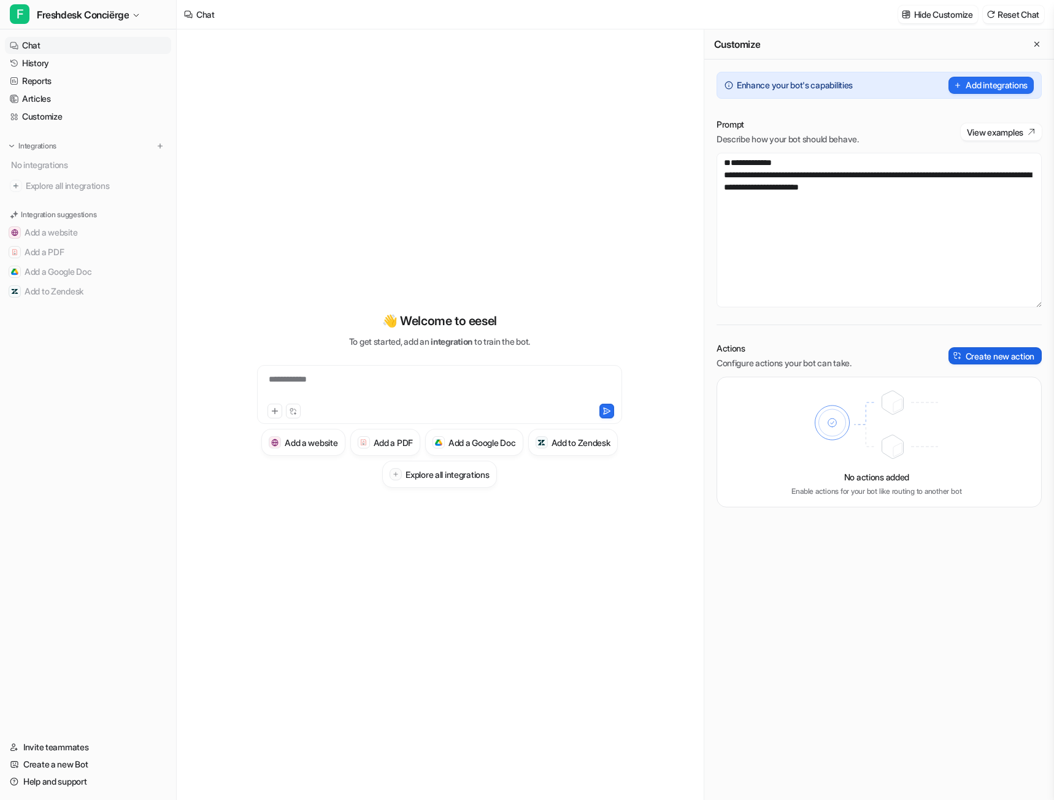
click at [992, 357] on button "Create new action" at bounding box center [995, 355] width 93 height 17
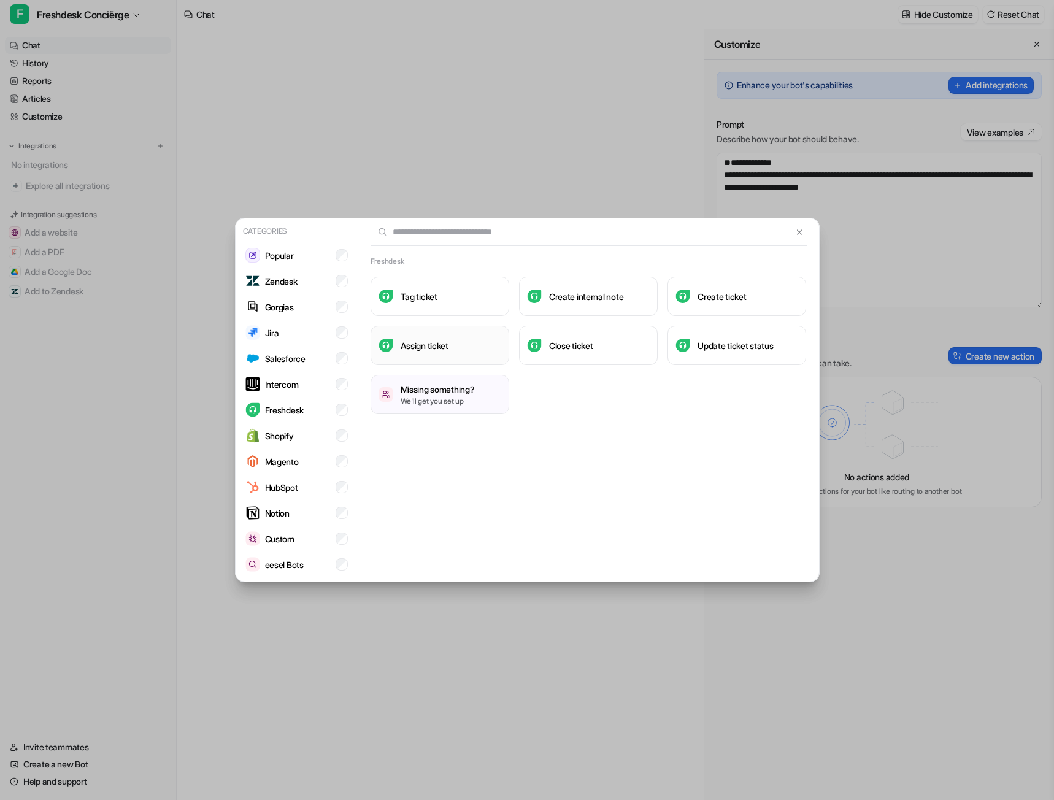
click at [428, 355] on button "Assign ticket" at bounding box center [440, 345] width 139 height 39
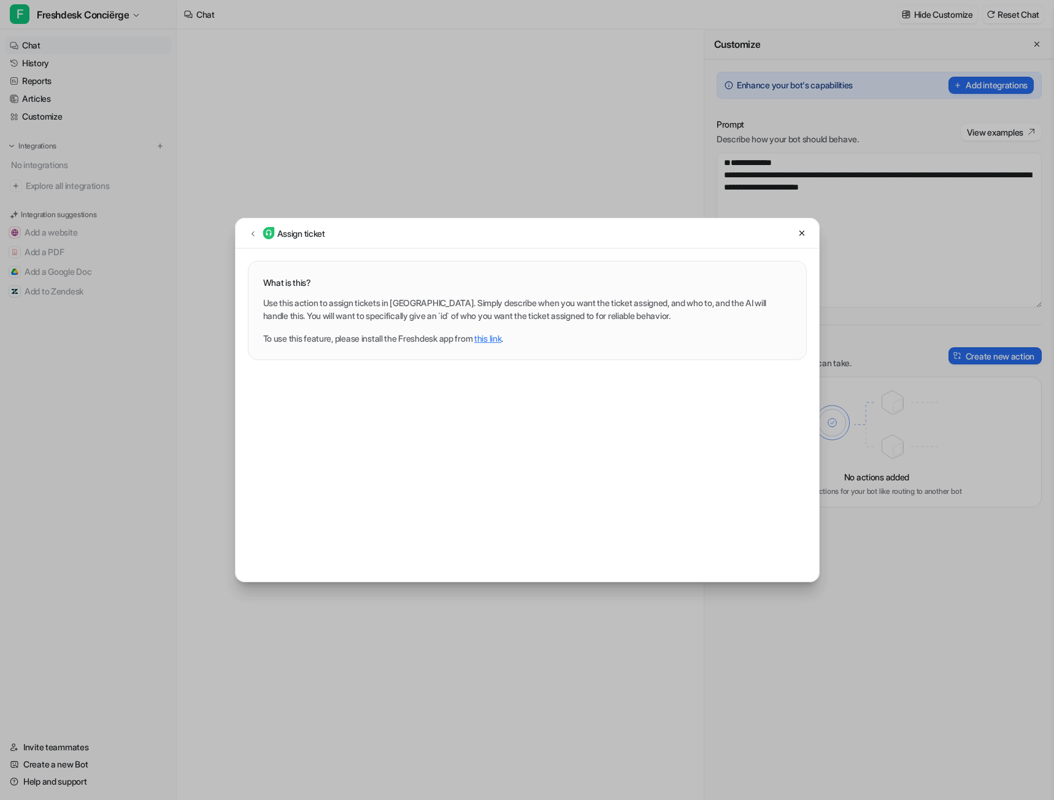
drag, startPoint x: 803, startPoint y: 234, endPoint x: 876, endPoint y: 273, distance: 82.9
click at [803, 234] on icon at bounding box center [802, 233] width 9 height 9
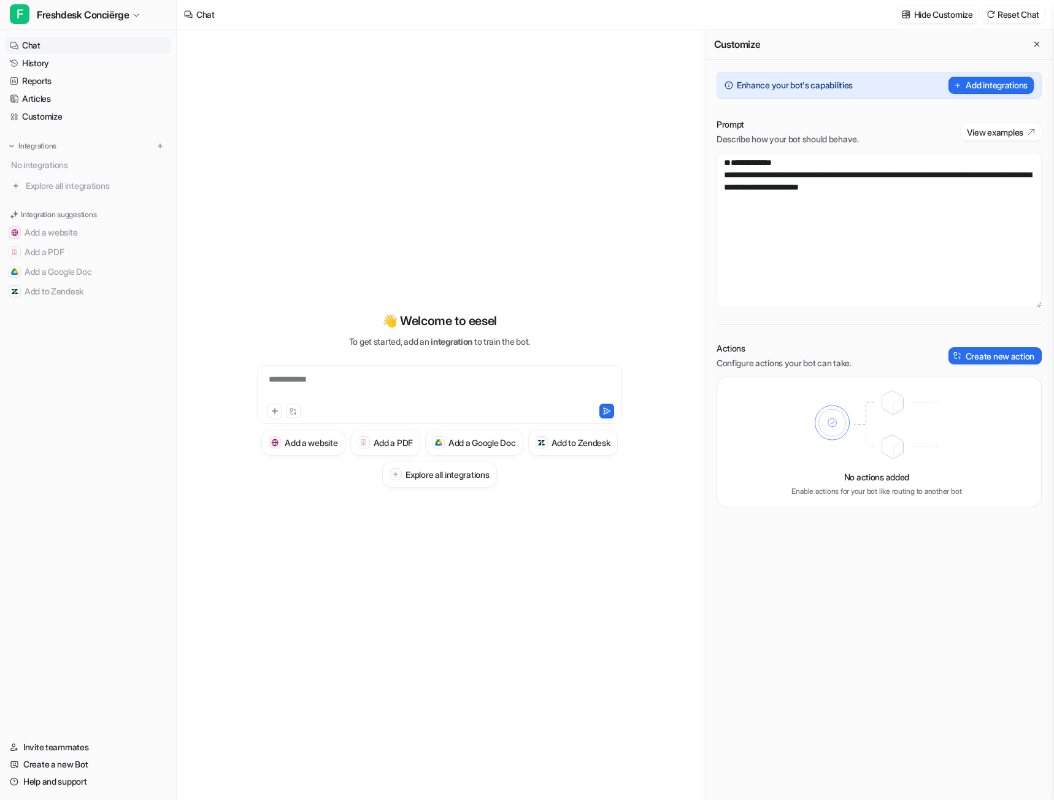
click at [1001, 346] on div "Actions Configure actions your bot can take. Create new action" at bounding box center [879, 355] width 325 height 27
click at [994, 354] on button "Create new action" at bounding box center [995, 355] width 93 height 17
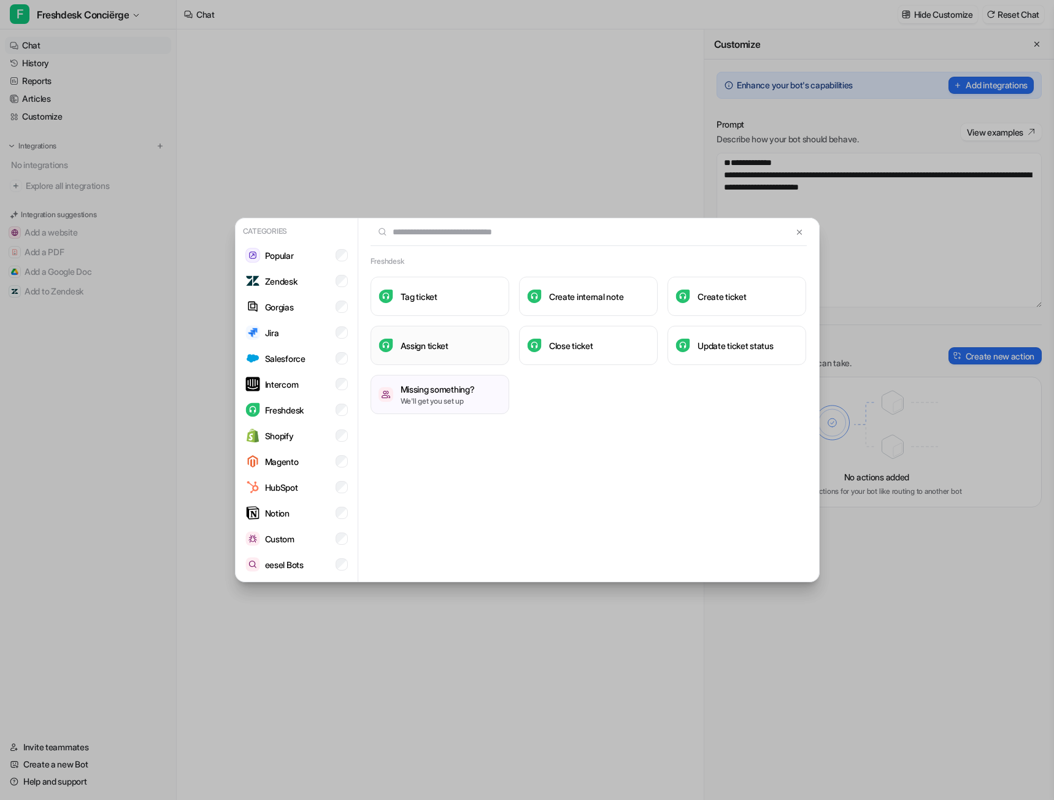
click at [449, 350] on h3 "Assign ticket" at bounding box center [425, 345] width 48 height 13
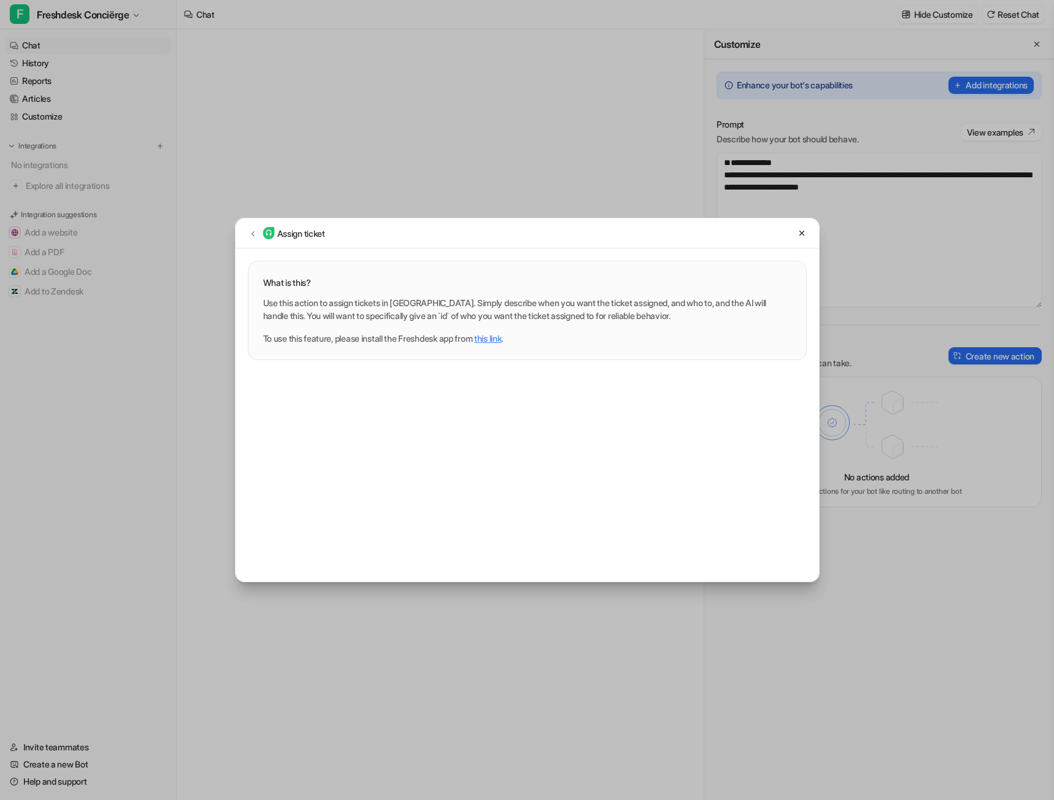
click at [492, 338] on link "this link" at bounding box center [487, 338] width 27 height 10
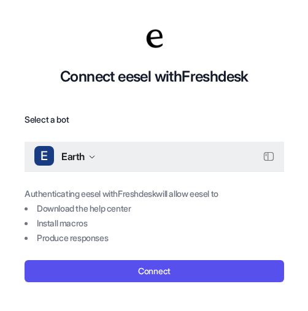
scroll to position [4, 0]
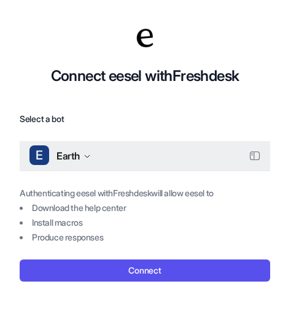
click at [88, 150] on div "E Earth" at bounding box center [59, 156] width 61 height 18
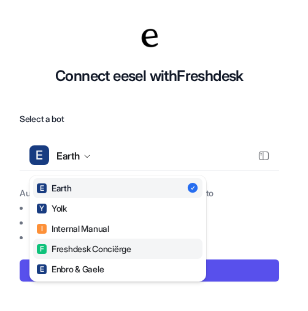
click at [83, 250] on div "F Freshdesk Conciërge" at bounding box center [84, 248] width 94 height 13
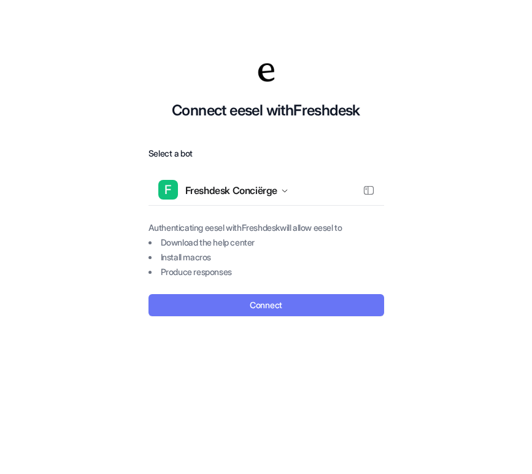
click at [253, 296] on button "Connect" at bounding box center [266, 305] width 236 height 22
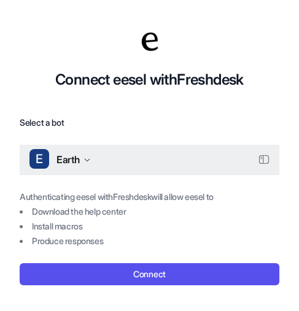
click at [79, 156] on span "Earth" at bounding box center [67, 159] width 23 height 17
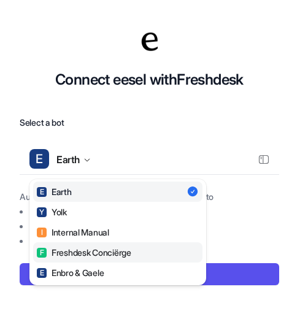
click at [88, 248] on div "F Freshdesk Conciërge" at bounding box center [84, 252] width 94 height 13
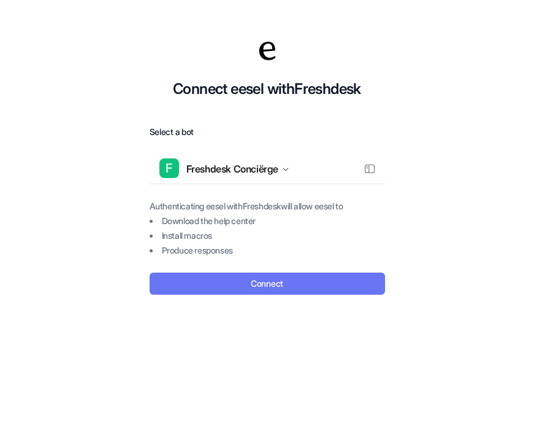
click at [290, 281] on button "Connect" at bounding box center [268, 283] width 236 height 22
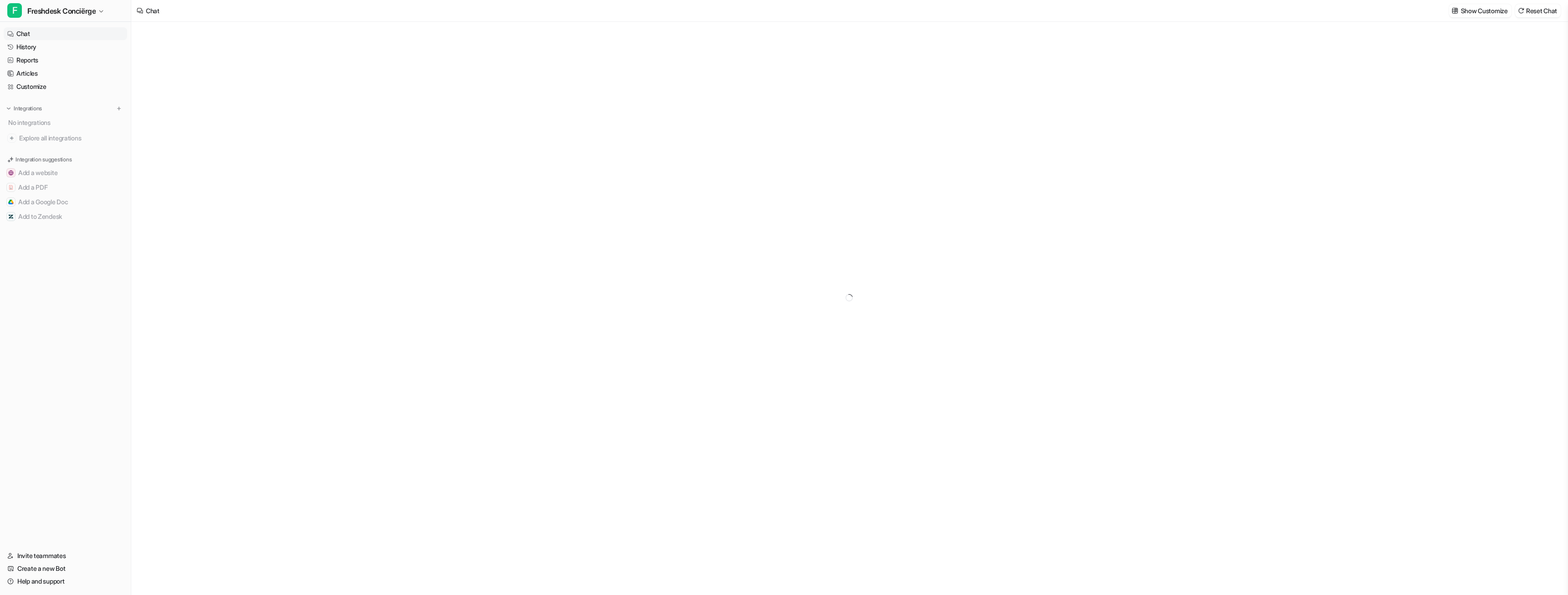
type textarea "**********"
click at [1494, 13] on p "Show Customize" at bounding box center [1484, 10] width 47 height 10
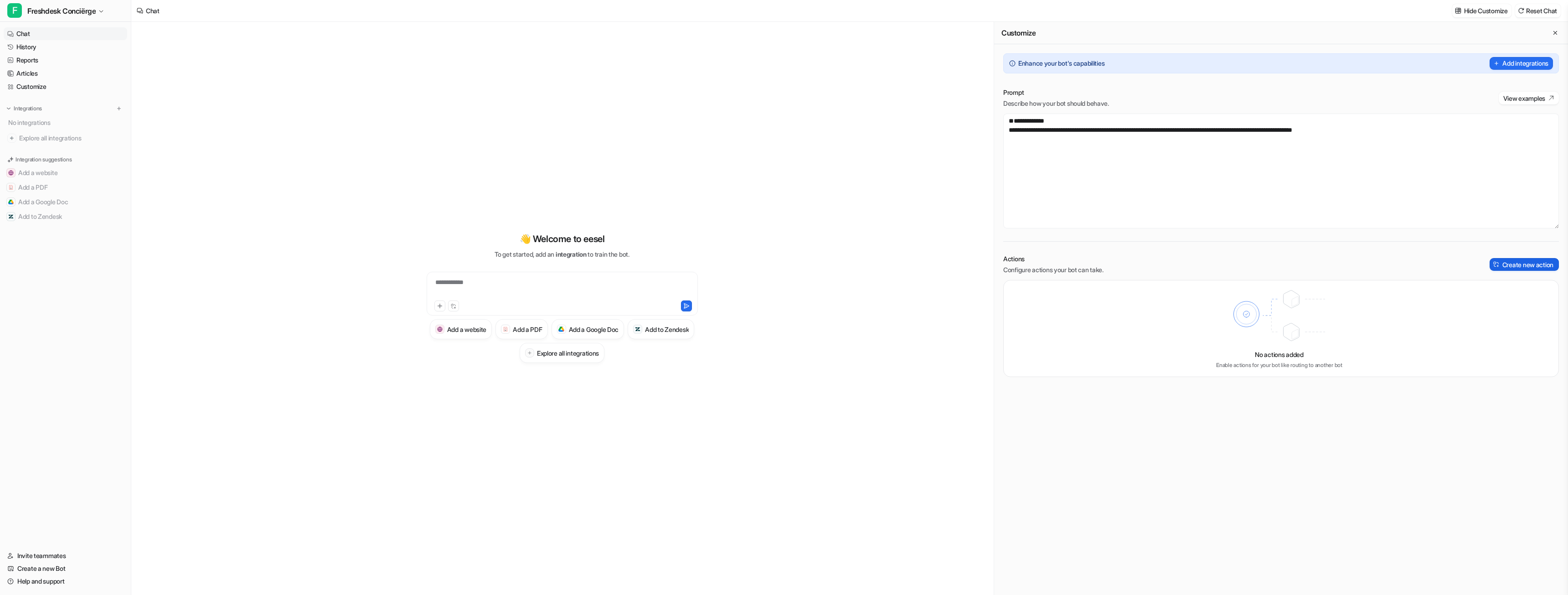
click at [1503, 265] on button "Create new action" at bounding box center [1523, 264] width 69 height 13
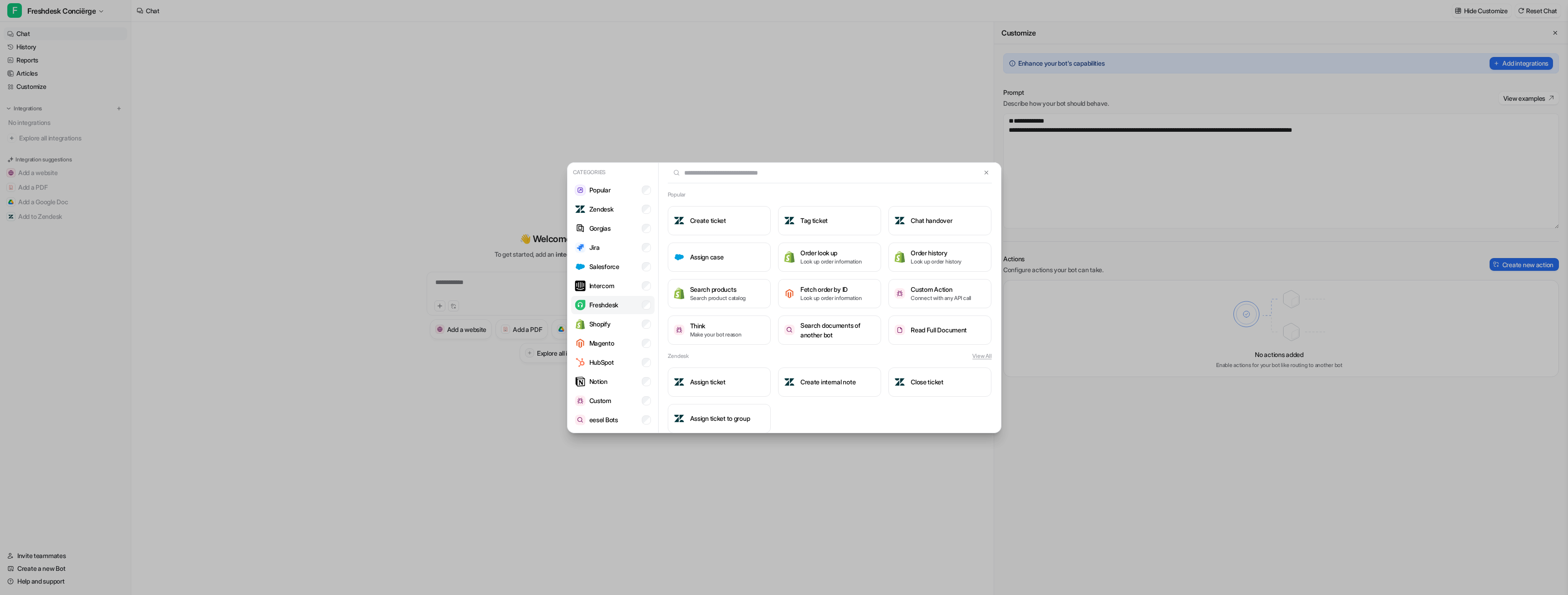
click at [611, 304] on p "Freshdesk" at bounding box center [603, 305] width 29 height 10
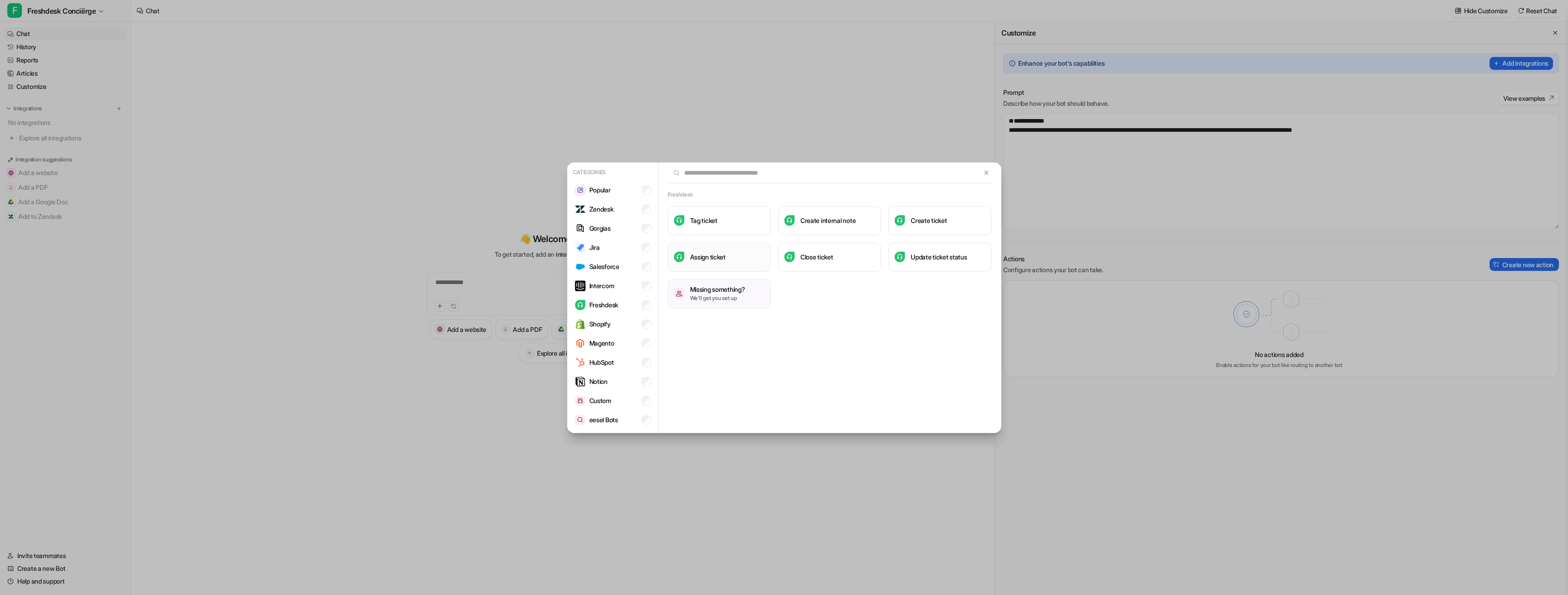
click at [715, 259] on h3 "Assign ticket" at bounding box center [708, 256] width 36 height 10
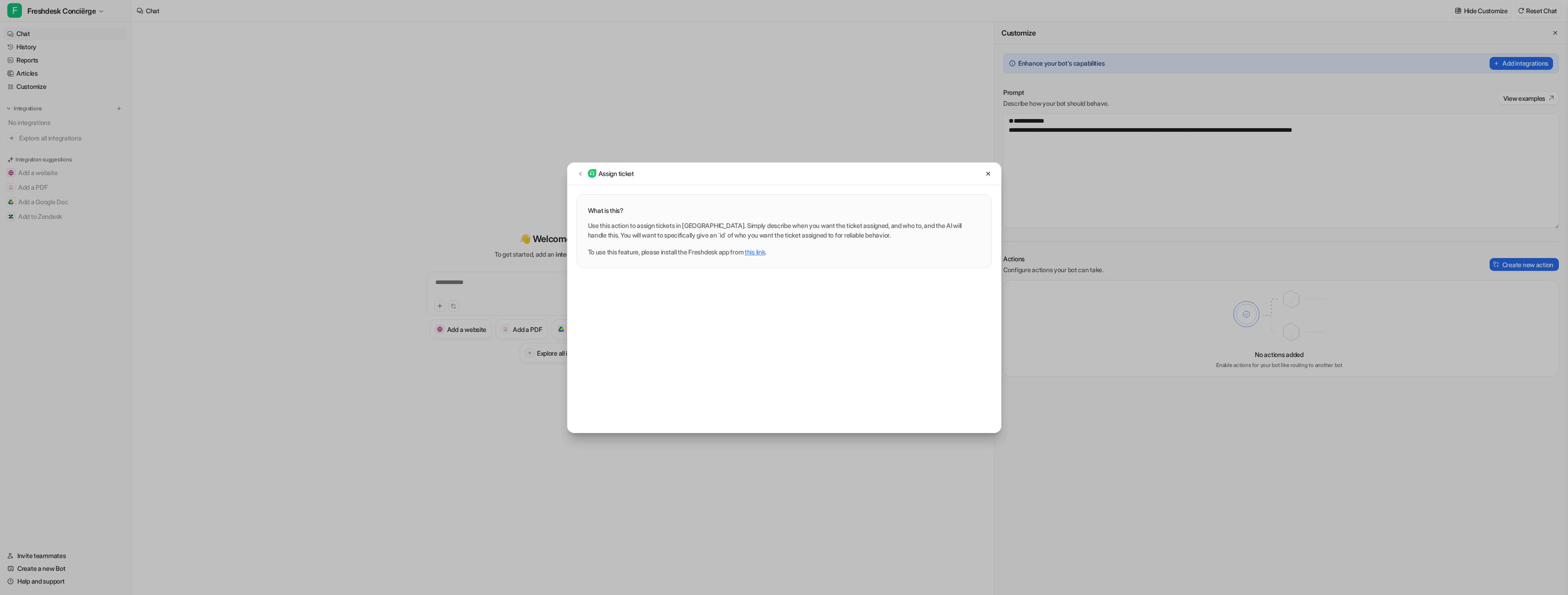
click at [764, 250] on link "this link" at bounding box center [755, 252] width 20 height 7
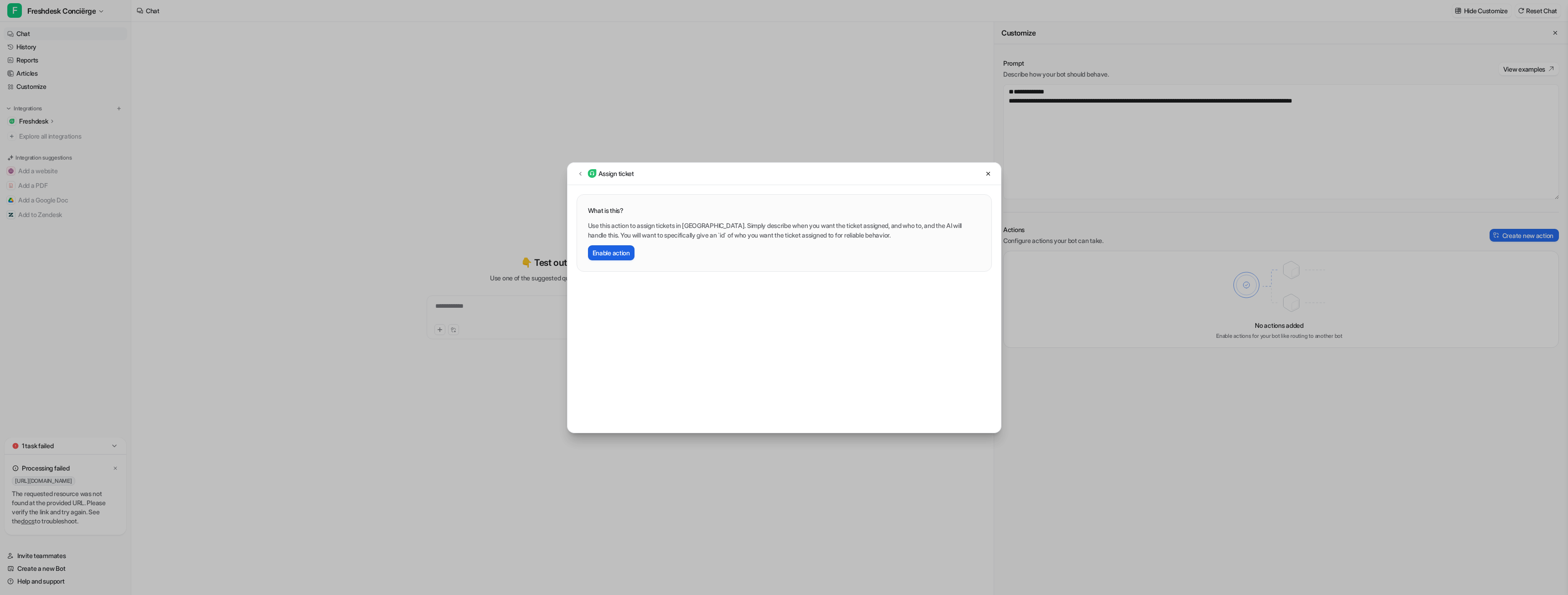
click at [625, 249] on button "Enable action" at bounding box center [611, 253] width 47 height 15
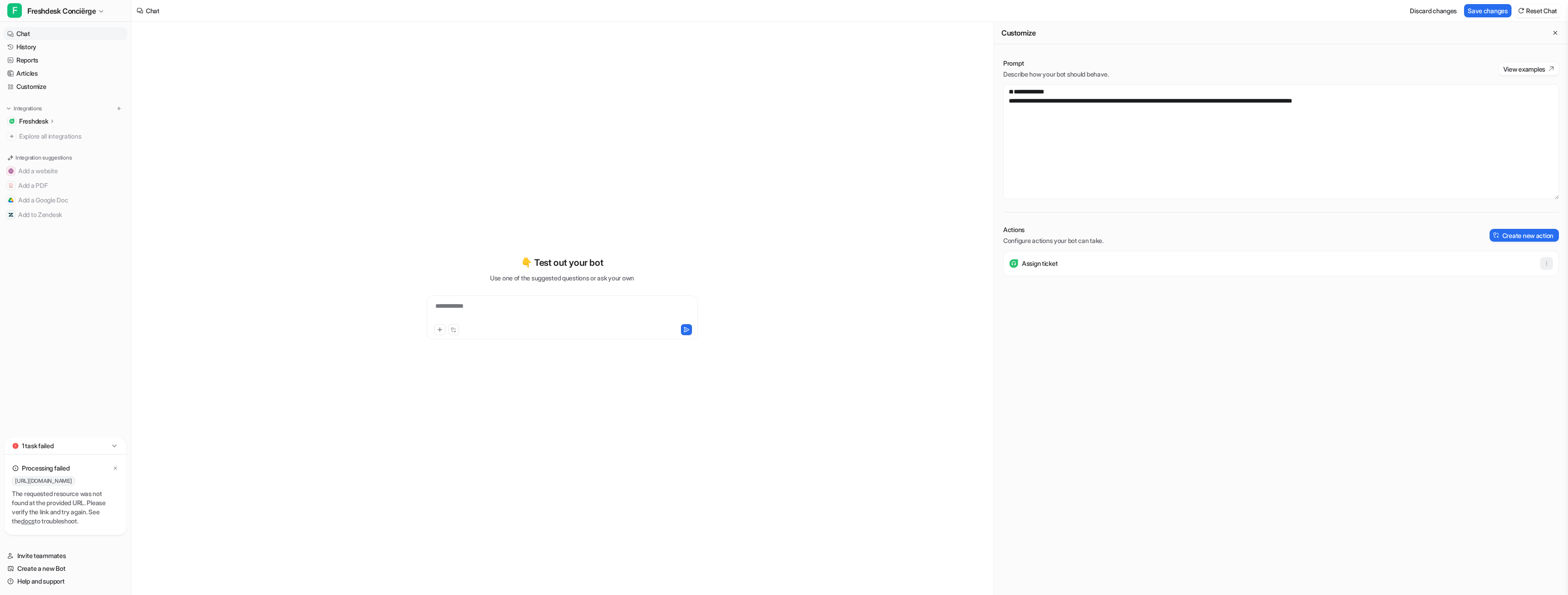
click at [1549, 262] on button "button" at bounding box center [1546, 263] width 13 height 13
click at [1550, 262] on button "button" at bounding box center [1546, 263] width 13 height 13
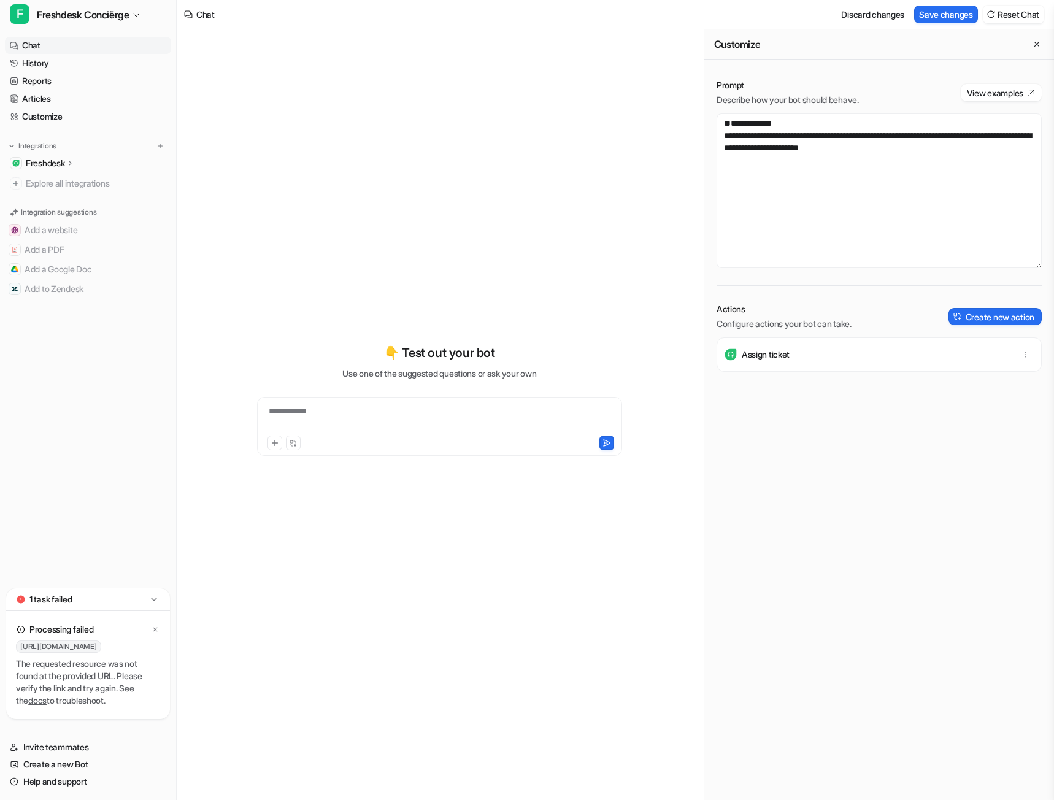
drag, startPoint x: 66, startPoint y: 778, endPoint x: 625, endPoint y: 66, distance: 905.2
click at [66, 778] on link "Help and support" at bounding box center [88, 781] width 166 height 17
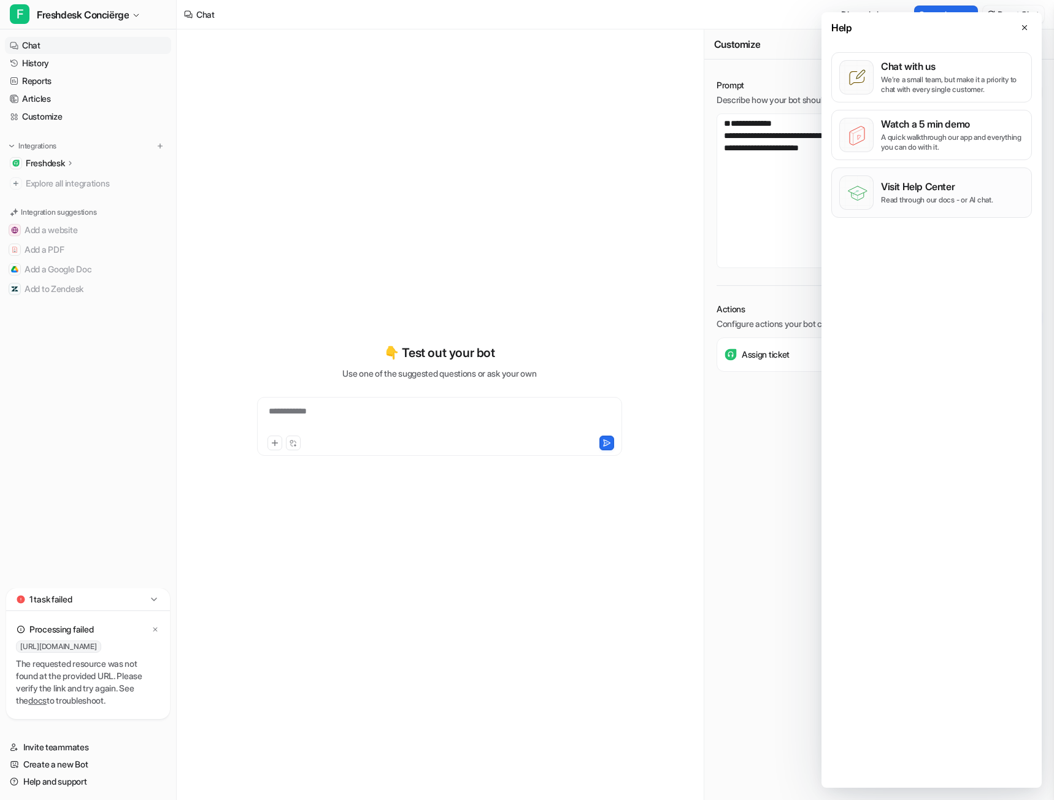
click at [913, 195] on p "Read through our docs - or AI chat." at bounding box center [937, 200] width 112 height 10
click at [744, 453] on div "**********" at bounding box center [879, 262] width 350 height 391
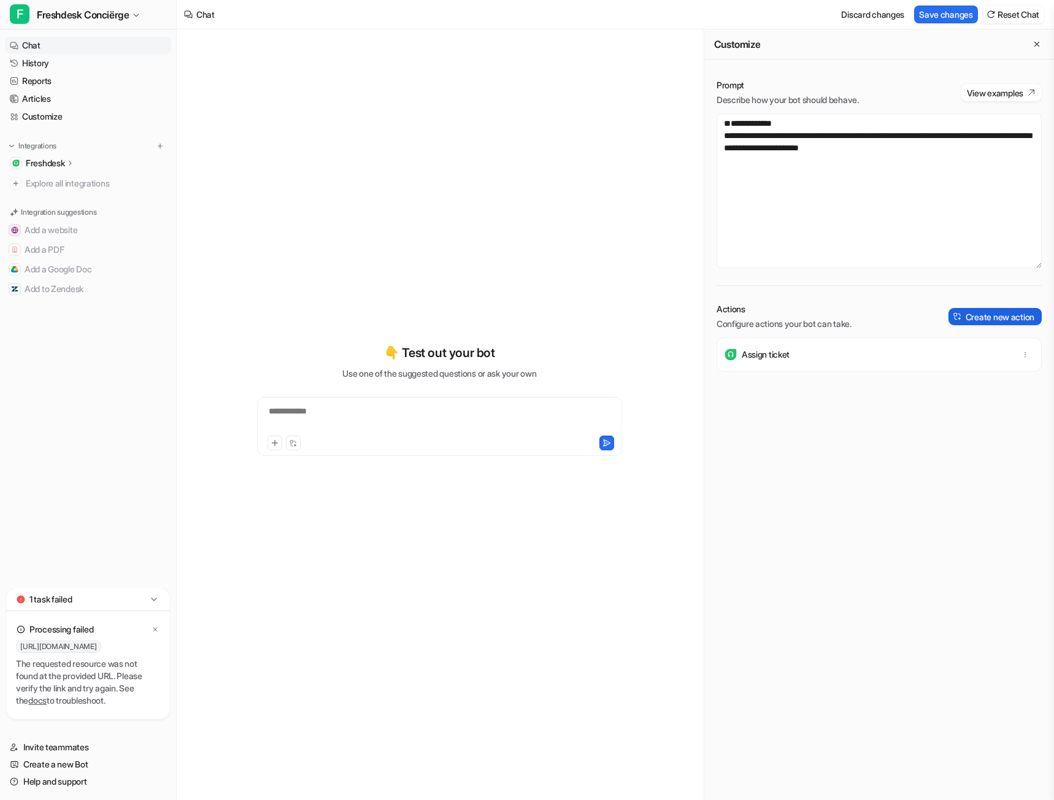
click at [987, 314] on button "Create new action" at bounding box center [995, 316] width 93 height 17
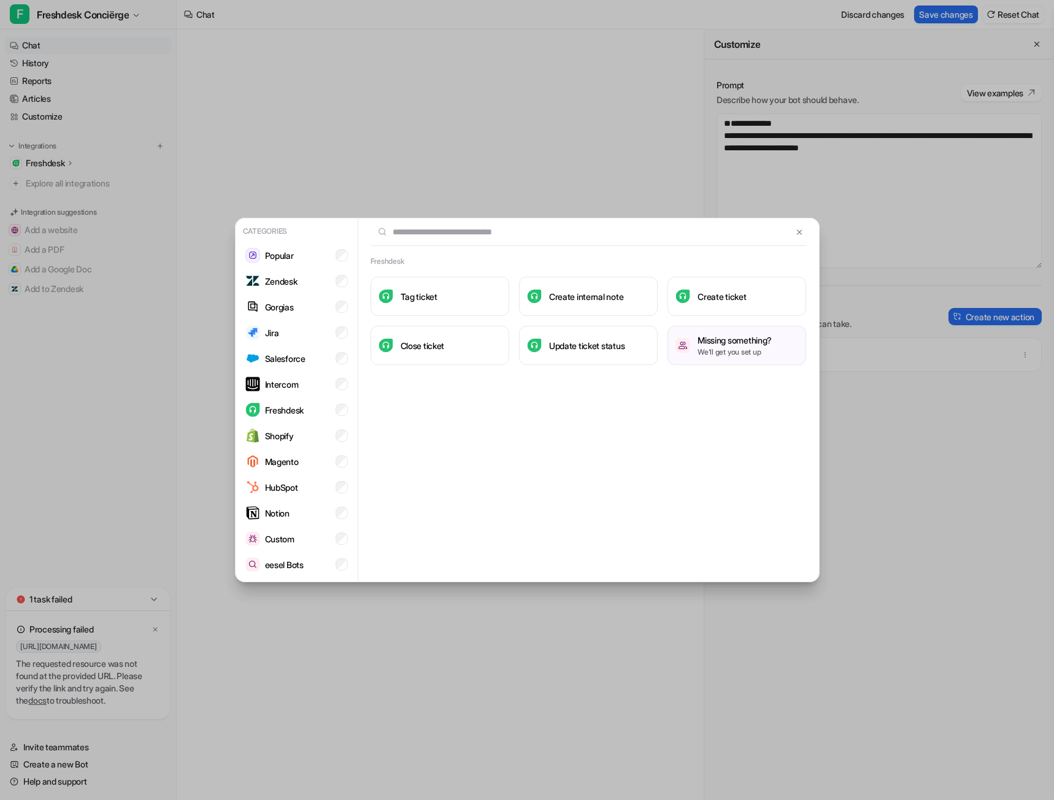
click at [968, 382] on div "Categories Popular Zendesk Gorgias Jira Salesforce Intercom Freshdesk Shopify M…" at bounding box center [527, 400] width 1054 height 800
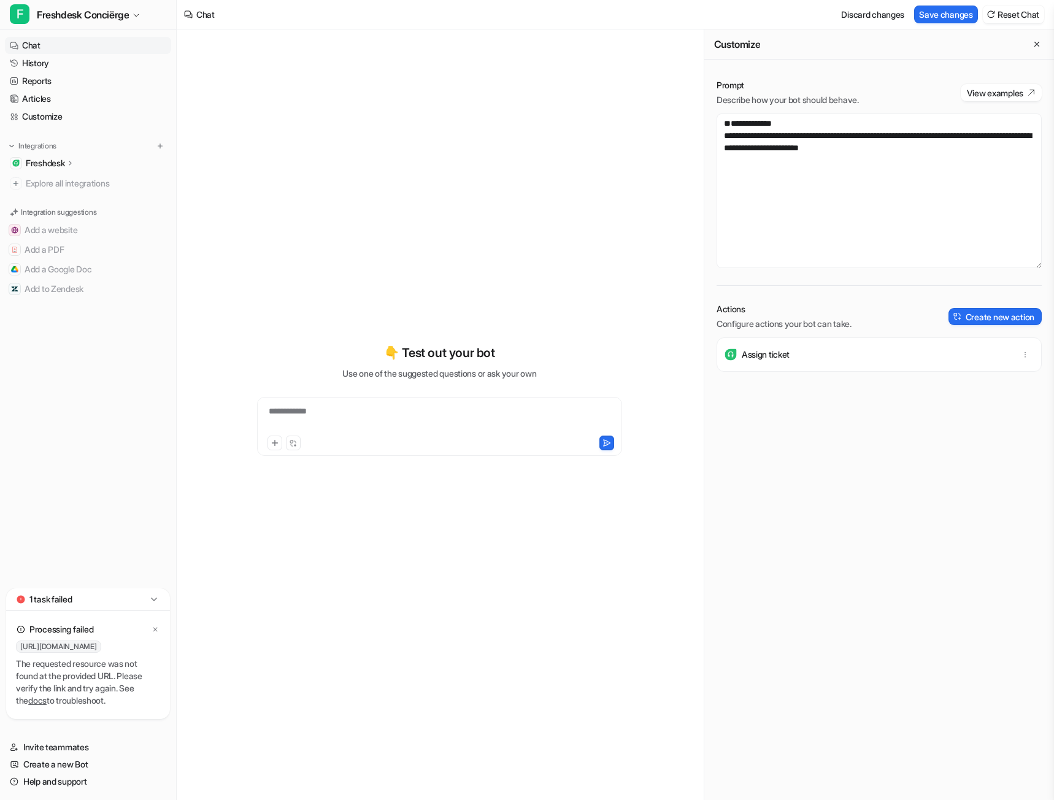
drag, startPoint x: 63, startPoint y: 677, endPoint x: 70, endPoint y: 673, distance: 8.8
click at [63, 677] on div "The requested resource was not found at the provided URL. Please verify the lin…" at bounding box center [88, 682] width 144 height 49
click at [152, 600] on icon at bounding box center [154, 599] width 6 height 3
click at [155, 710] on icon at bounding box center [154, 707] width 12 height 12
drag, startPoint x: 27, startPoint y: 668, endPoint x: 133, endPoint y: 690, distance: 108.4
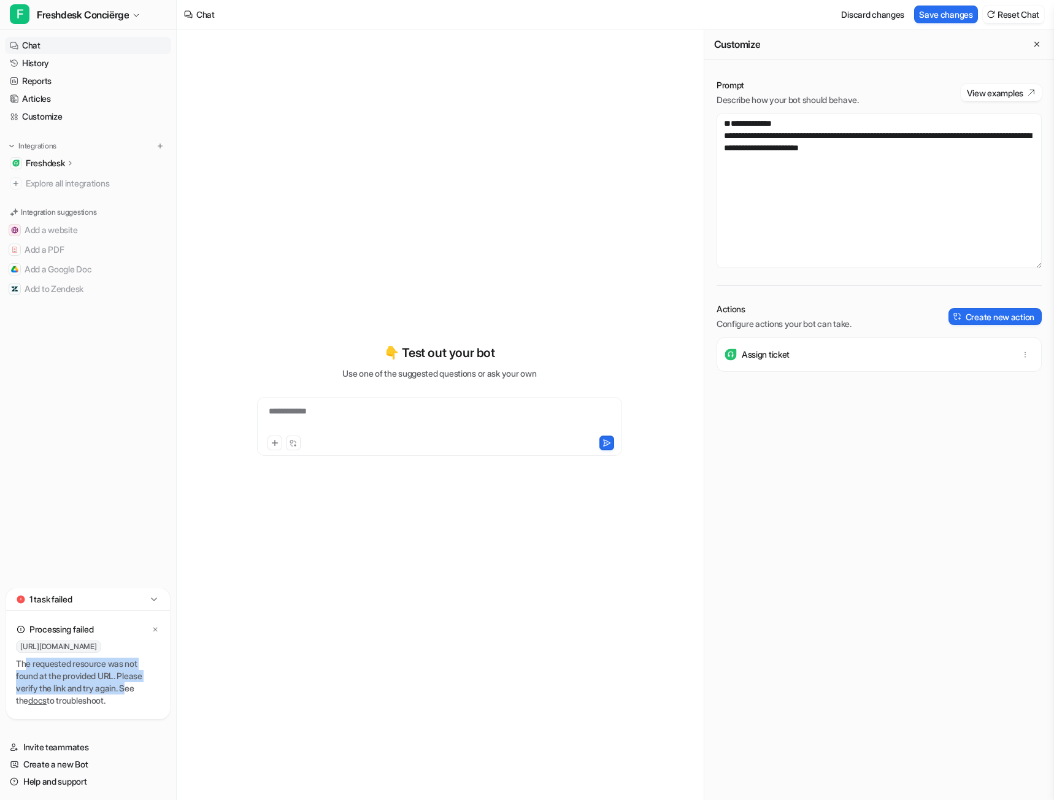
click at [133, 690] on div "The requested resource was not found at the provided URL. Please verify the lin…" at bounding box center [88, 682] width 144 height 49
click at [28, 702] on link "docs" at bounding box center [37, 700] width 18 height 10
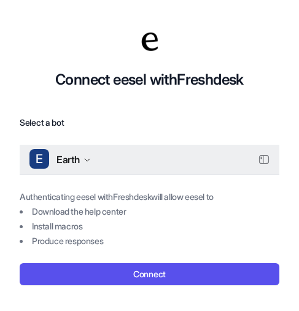
click at [104, 165] on button "E Earth" at bounding box center [150, 159] width 260 height 29
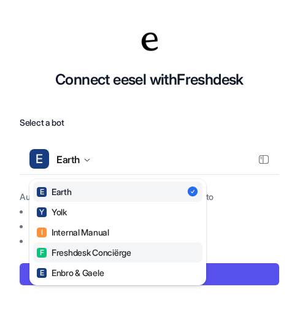
click at [88, 254] on div "F Freshdesk Conciërge" at bounding box center [84, 252] width 94 height 13
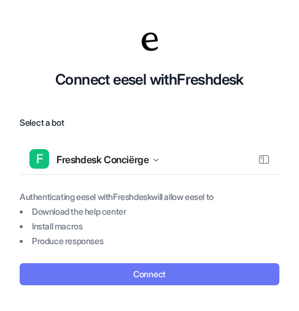
click at [151, 276] on button "Connect" at bounding box center [150, 274] width 260 height 22
click at [147, 268] on button "Connect" at bounding box center [150, 274] width 260 height 22
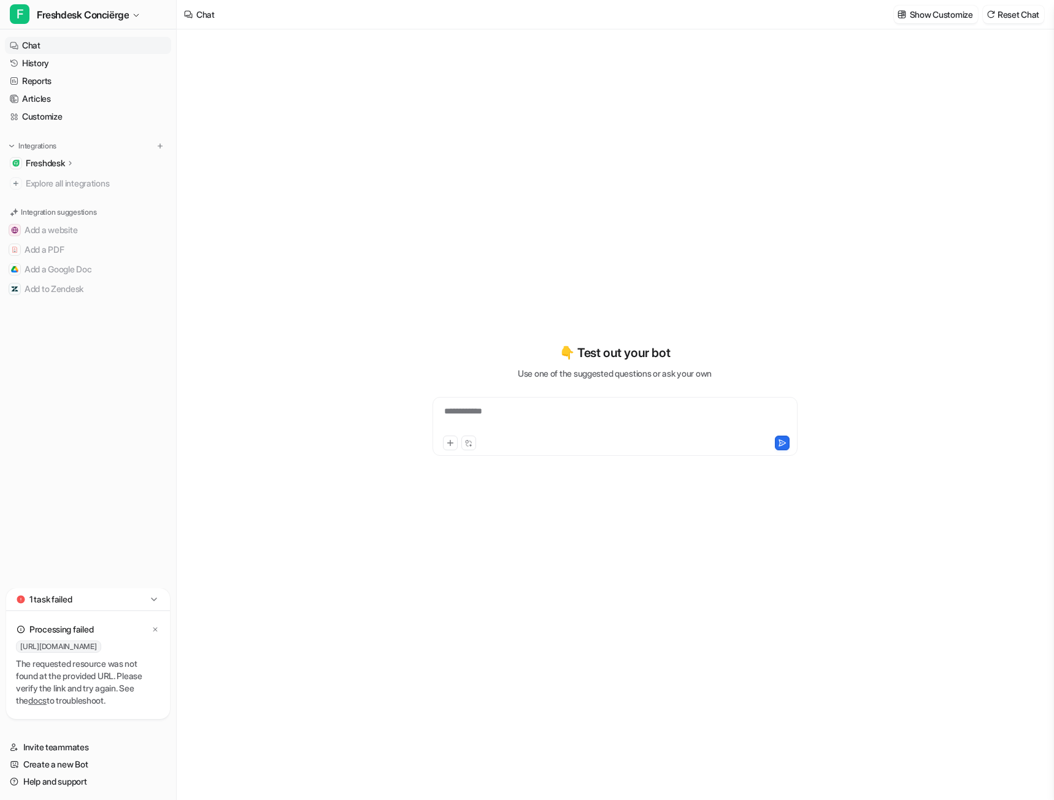
click at [63, 160] on p "Freshdesk" at bounding box center [45, 163] width 39 height 12
click at [58, 180] on p "Overview" at bounding box center [53, 181] width 37 height 12
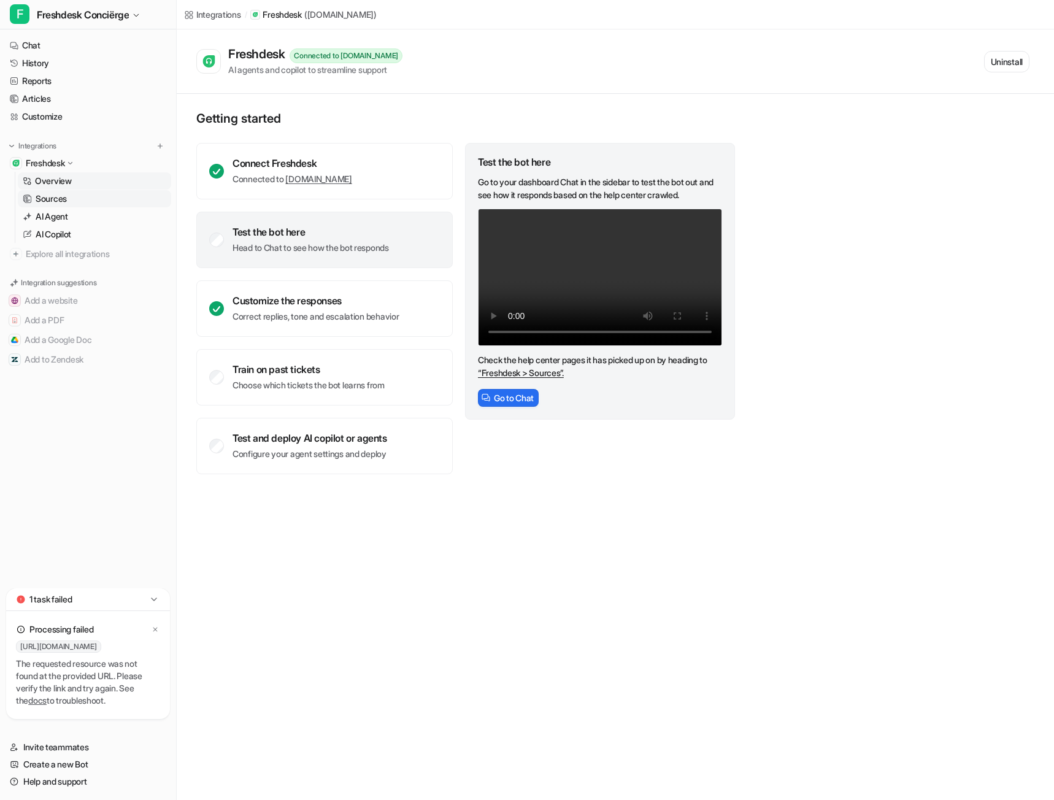
click at [74, 203] on link "Sources" at bounding box center [94, 198] width 153 height 17
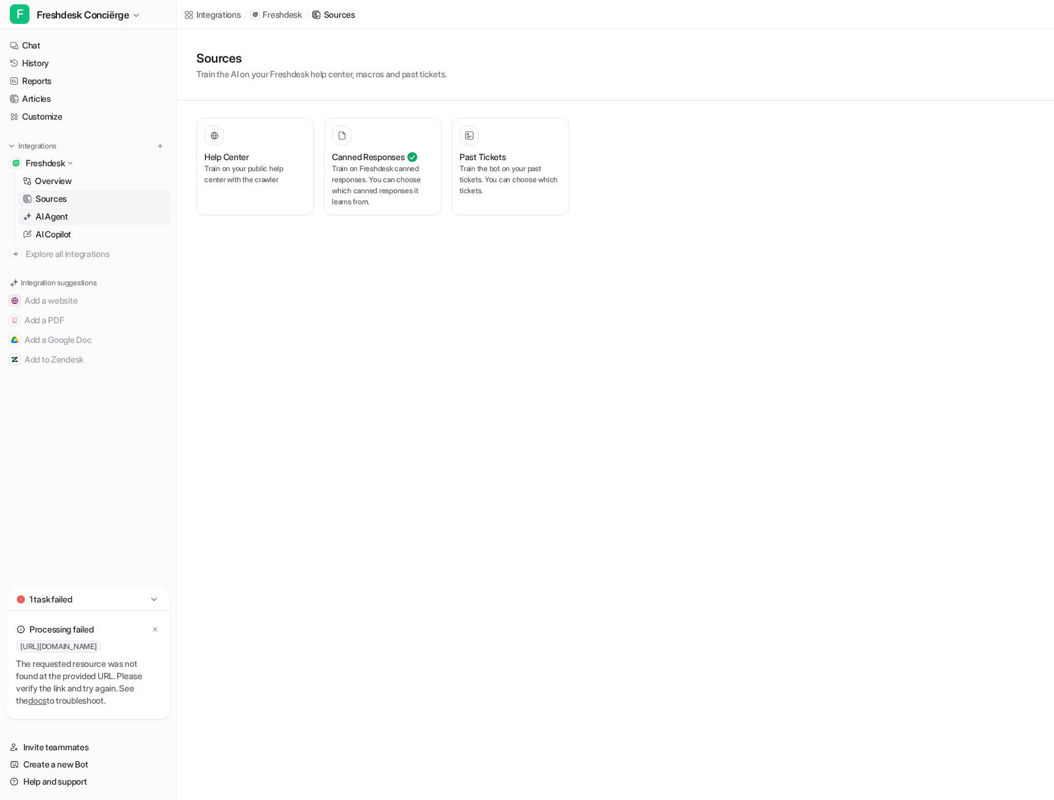
click at [68, 222] on p "AI Agent" at bounding box center [52, 216] width 33 height 12
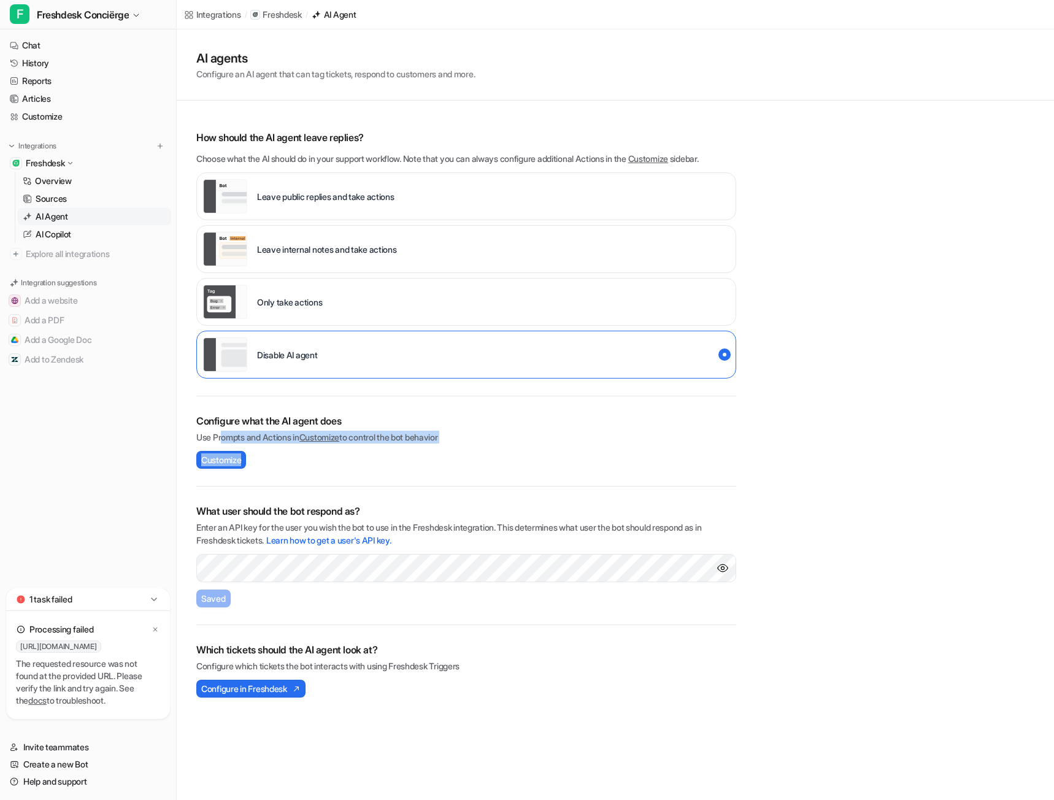
drag, startPoint x: 225, startPoint y: 439, endPoint x: 404, endPoint y: 442, distance: 179.2
click at [399, 446] on div "Configure what the AI agent does Use Prompts and Actions in Customize to contro…" at bounding box center [466, 441] width 540 height 90
click at [404, 442] on p "Use Prompts and Actions in Customize to control the bot behavior" at bounding box center [466, 437] width 540 height 13
click at [233, 458] on span "Customize" at bounding box center [221, 459] width 40 height 13
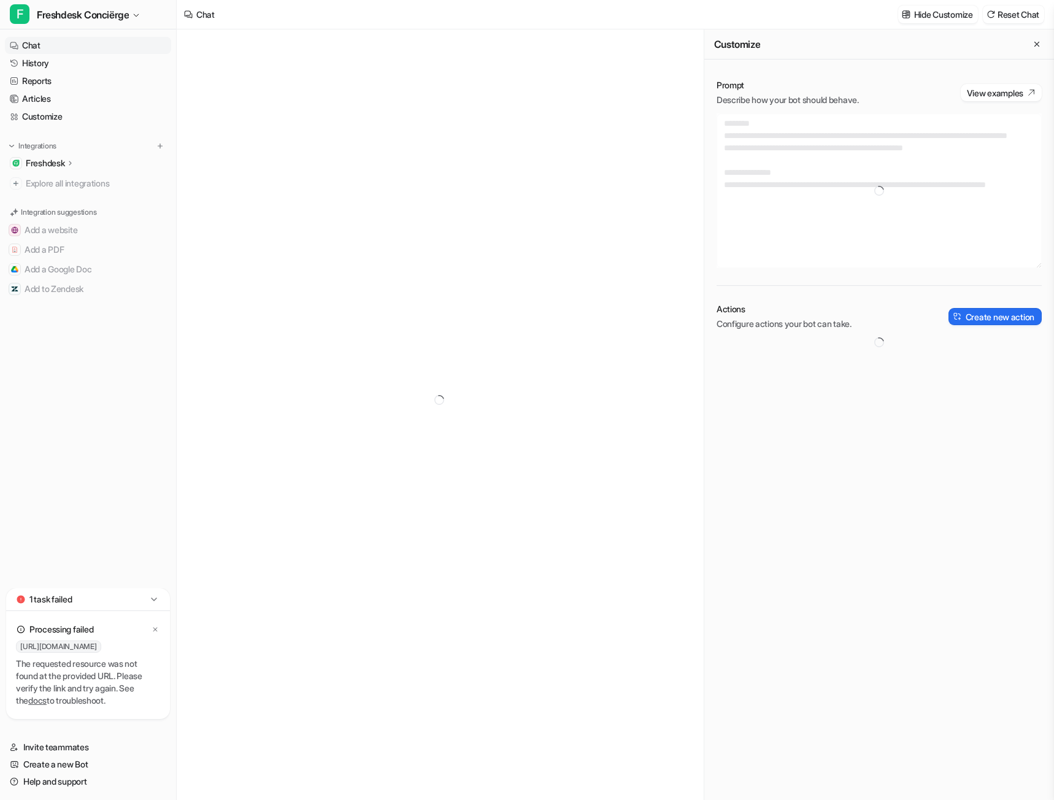
type textarea "**********"
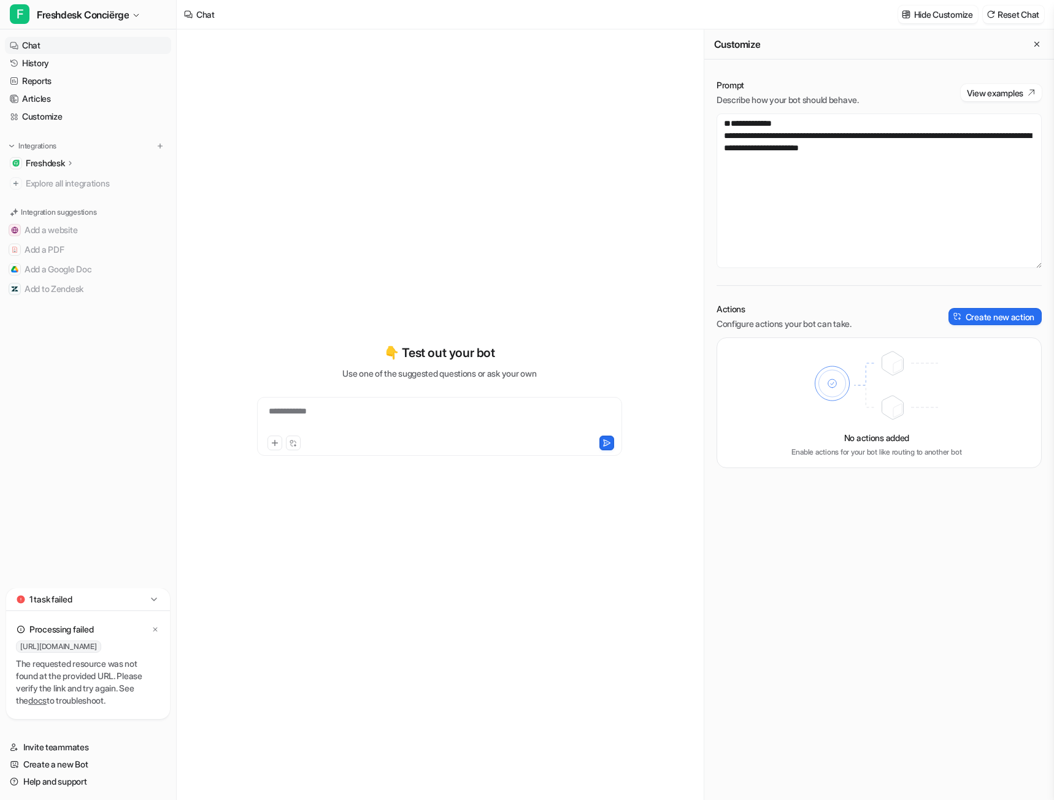
click at [50, 162] on p "Freshdesk" at bounding box center [45, 163] width 39 height 12
click at [71, 221] on link "AI Agent" at bounding box center [94, 216] width 153 height 17
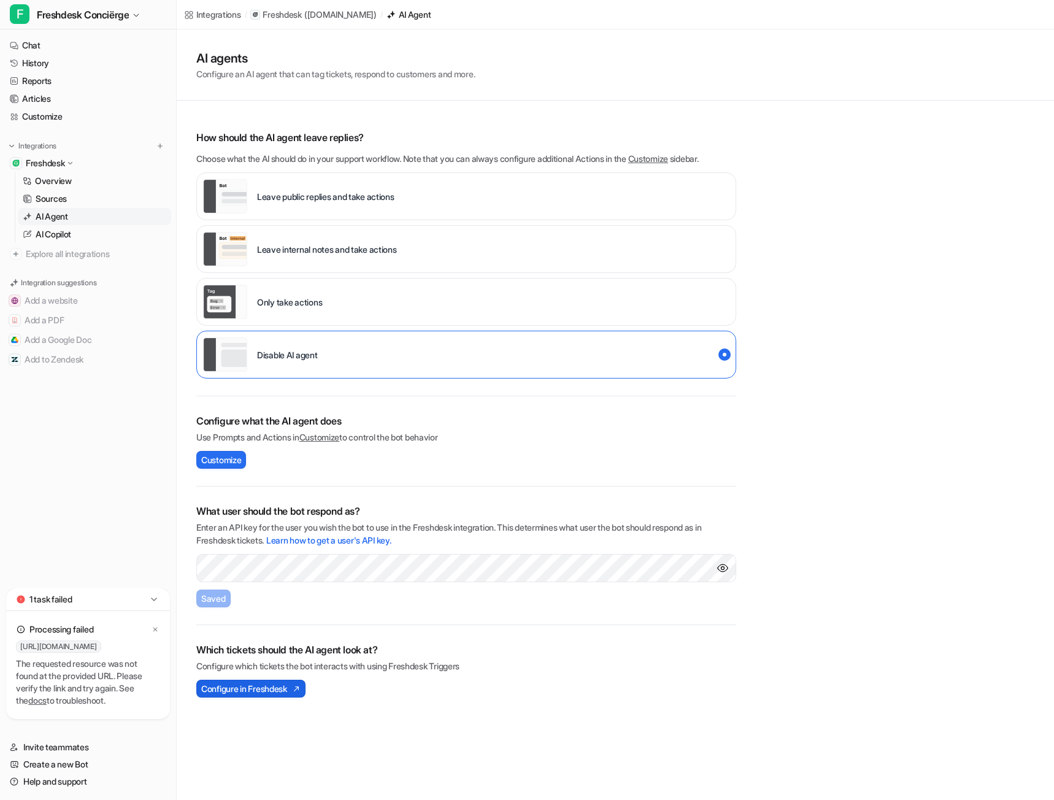
click at [281, 687] on span "Configure in Freshdesk" at bounding box center [244, 688] width 86 height 13
click at [48, 765] on link "Create a new Bot" at bounding box center [88, 764] width 166 height 17
click at [55, 777] on link "Help and support" at bounding box center [88, 781] width 166 height 17
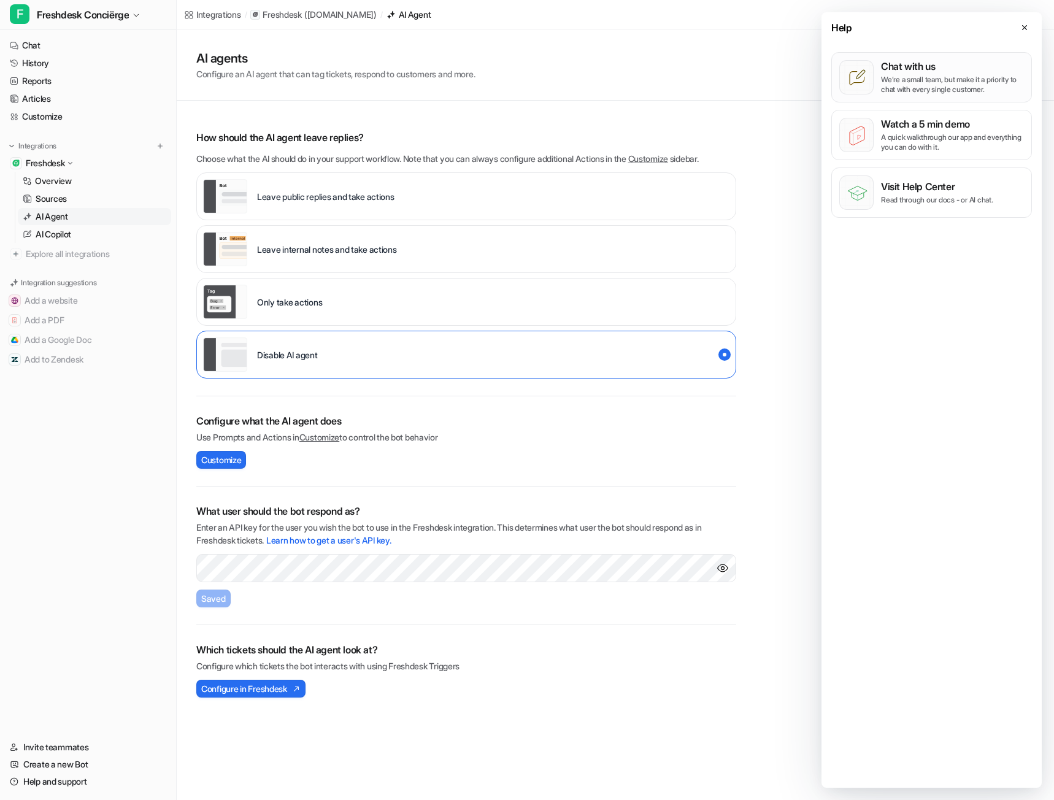
click at [938, 85] on p "We’re a small team, but make it a priority to chat with every single customer." at bounding box center [952, 85] width 143 height 20
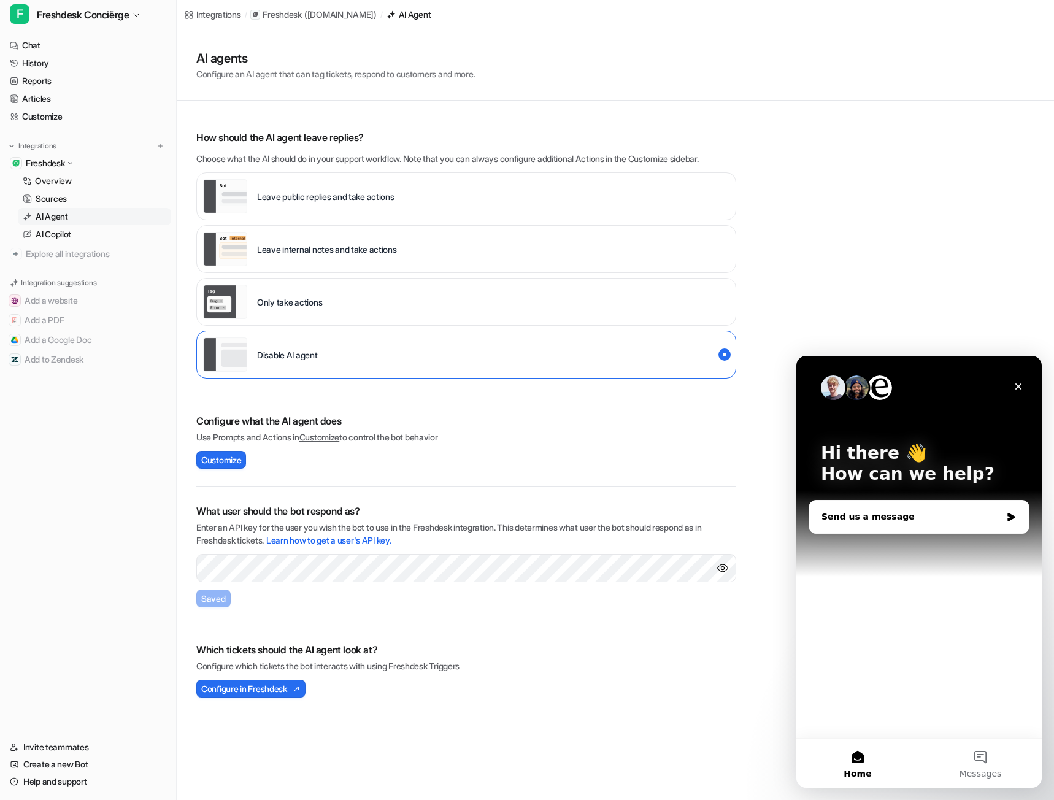
click at [954, 523] on div "Send us a message" at bounding box center [912, 517] width 180 height 13
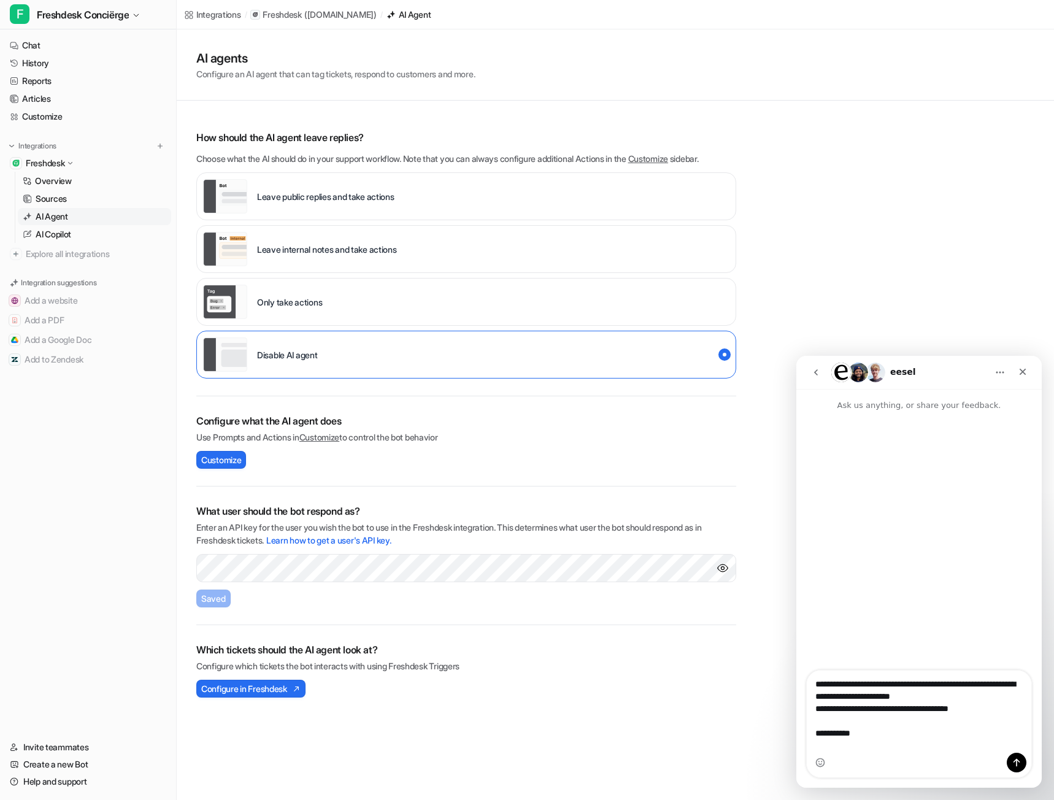
type textarea "**********"
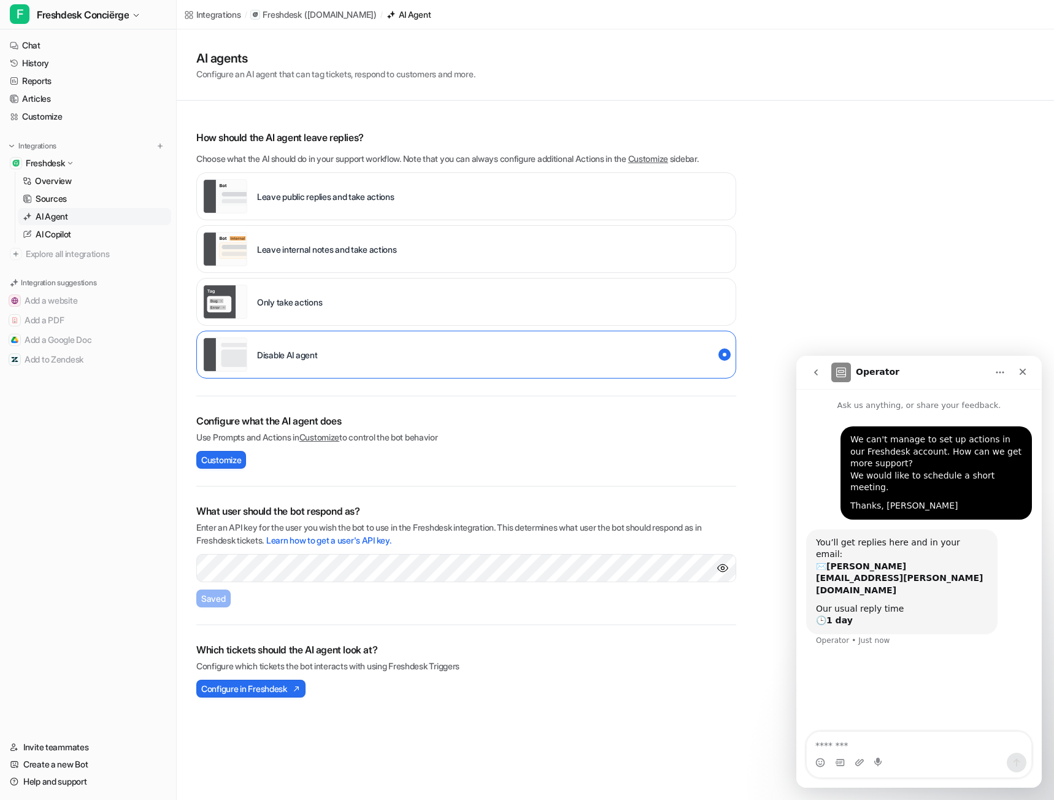
click at [829, 202] on div "AI agents Configure an AI agent that can tag tickets, respond to customers and …" at bounding box center [615, 371] width 877 height 685
